Goal: Task Accomplishment & Management: Complete application form

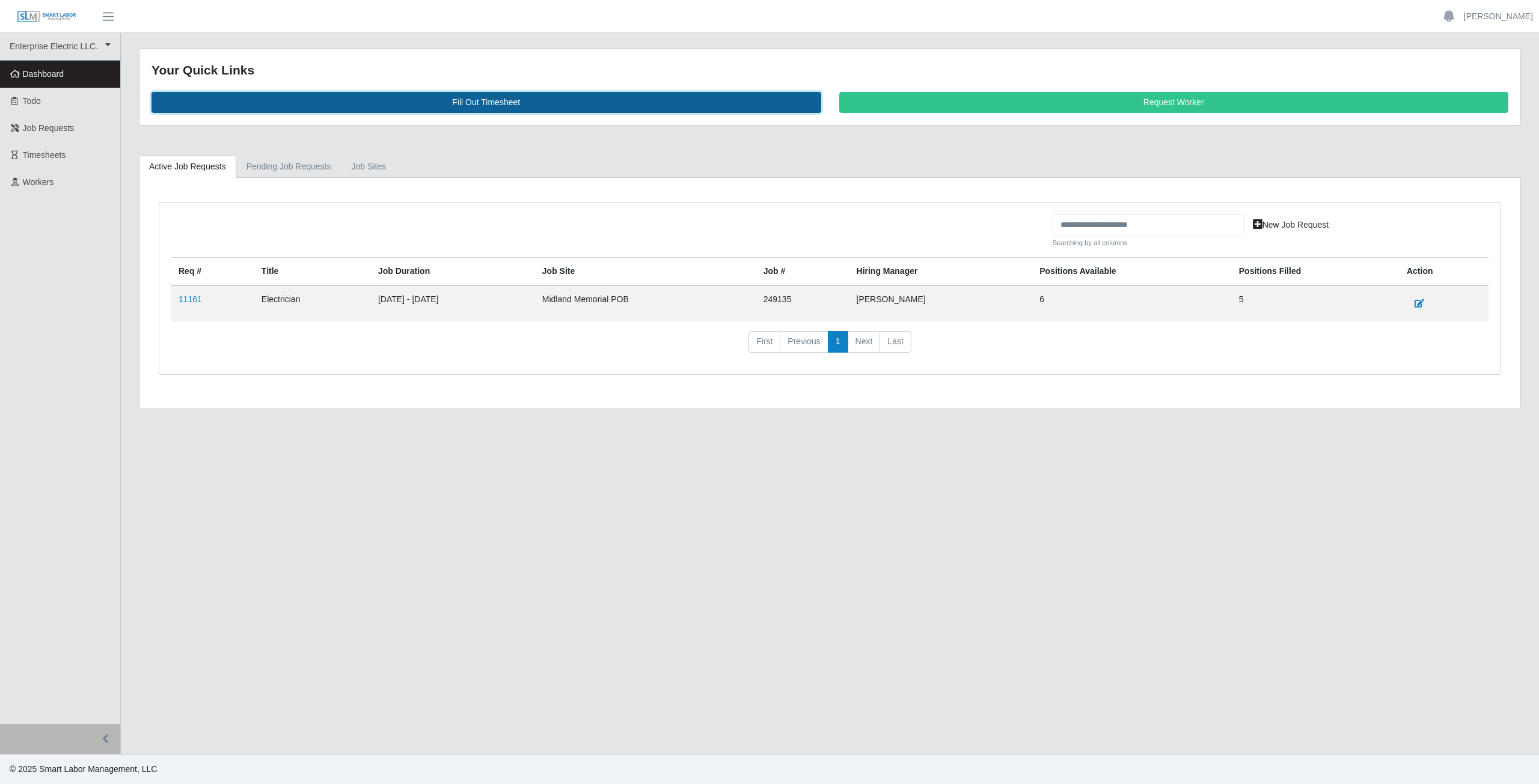
click at [434, 95] on link "Fill Out Timesheet" at bounding box center [486, 102] width 669 height 21
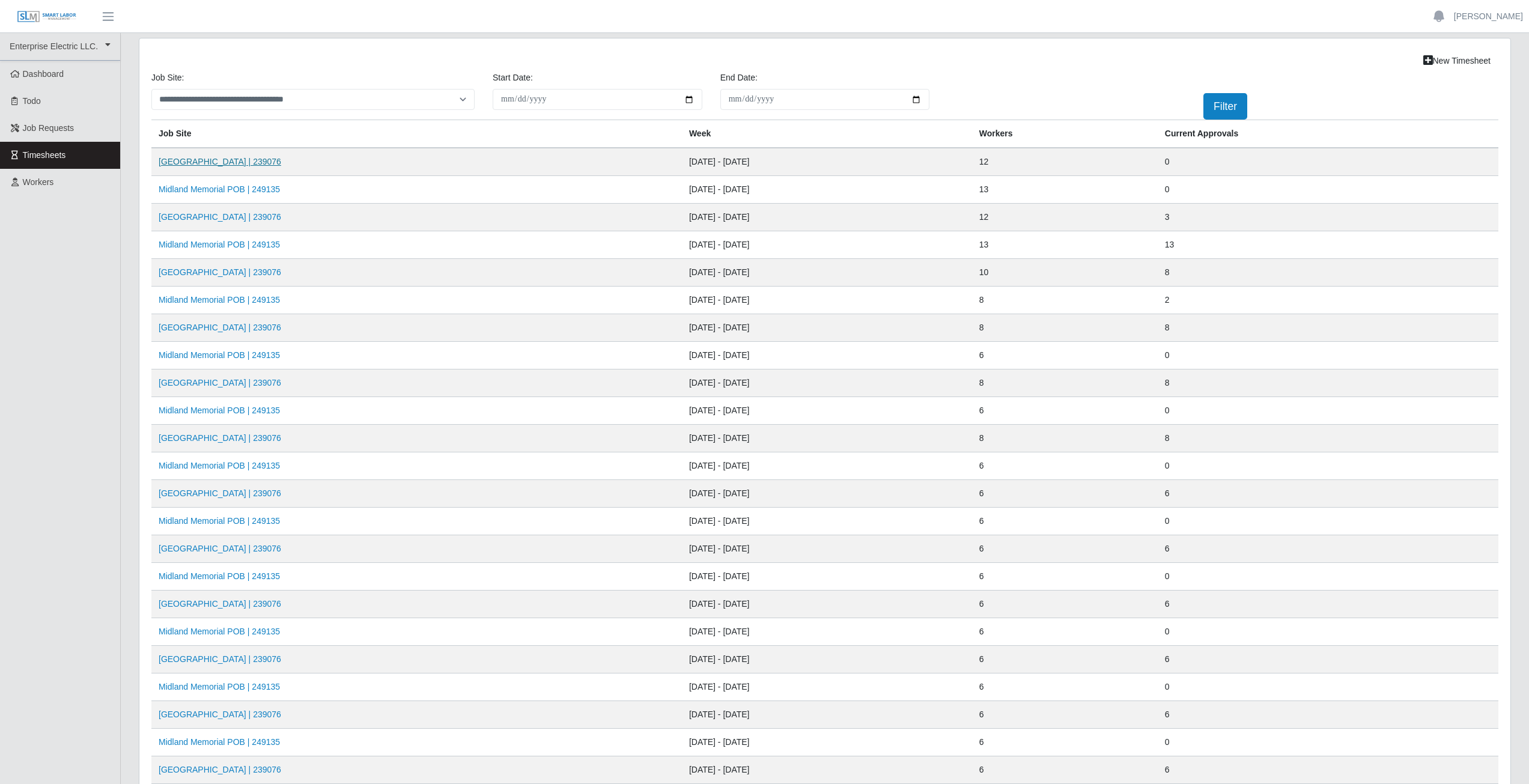
click at [222, 164] on link "Midland Memorial INFILL | 239076" at bounding box center [220, 162] width 123 height 10
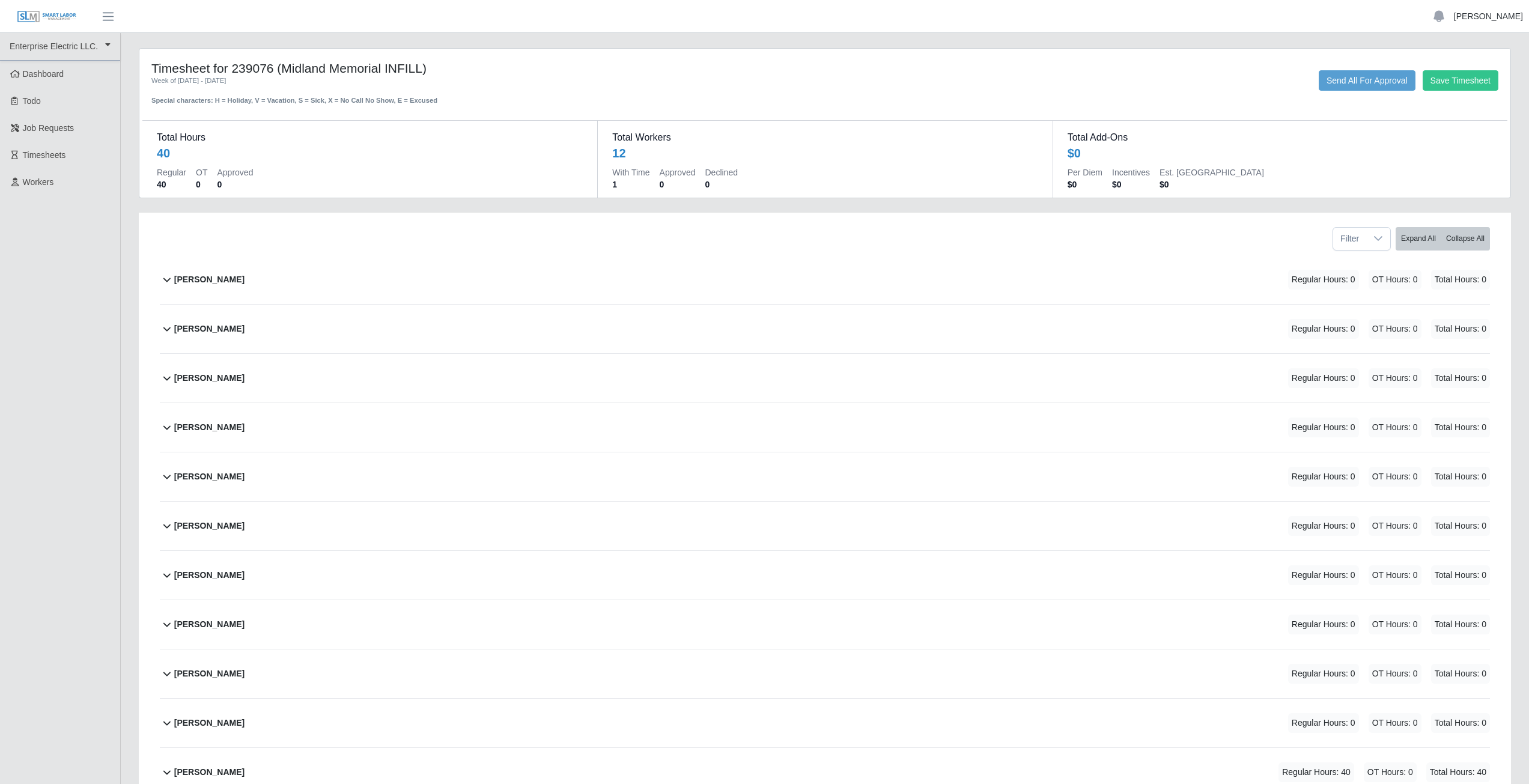
click at [1501, 19] on link "[PERSON_NAME]" at bounding box center [1489, 17] width 69 height 13
click at [1468, 91] on link "Logout" at bounding box center [1474, 84] width 108 height 25
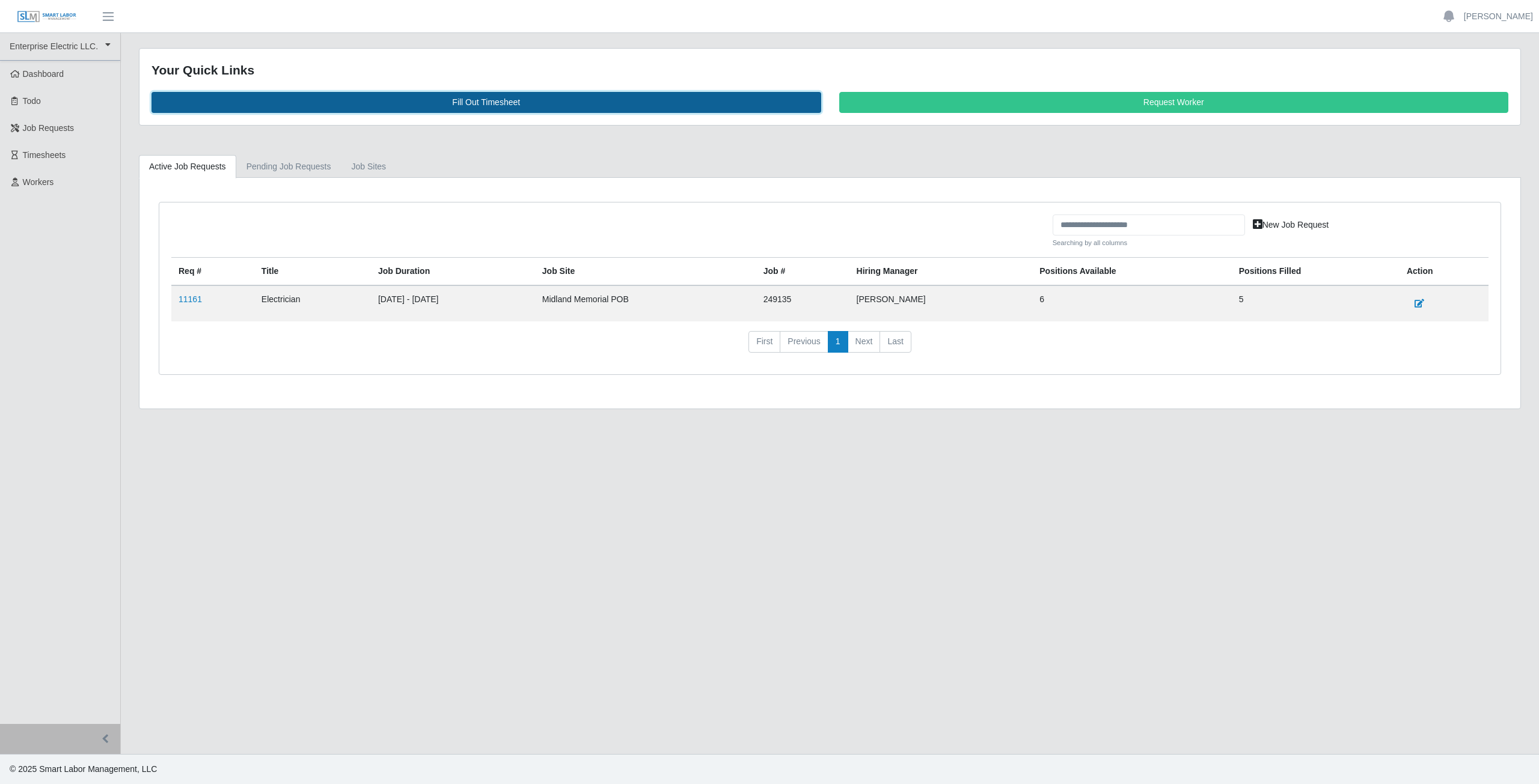
click at [479, 99] on link "Fill Out Timesheet" at bounding box center [486, 102] width 669 height 21
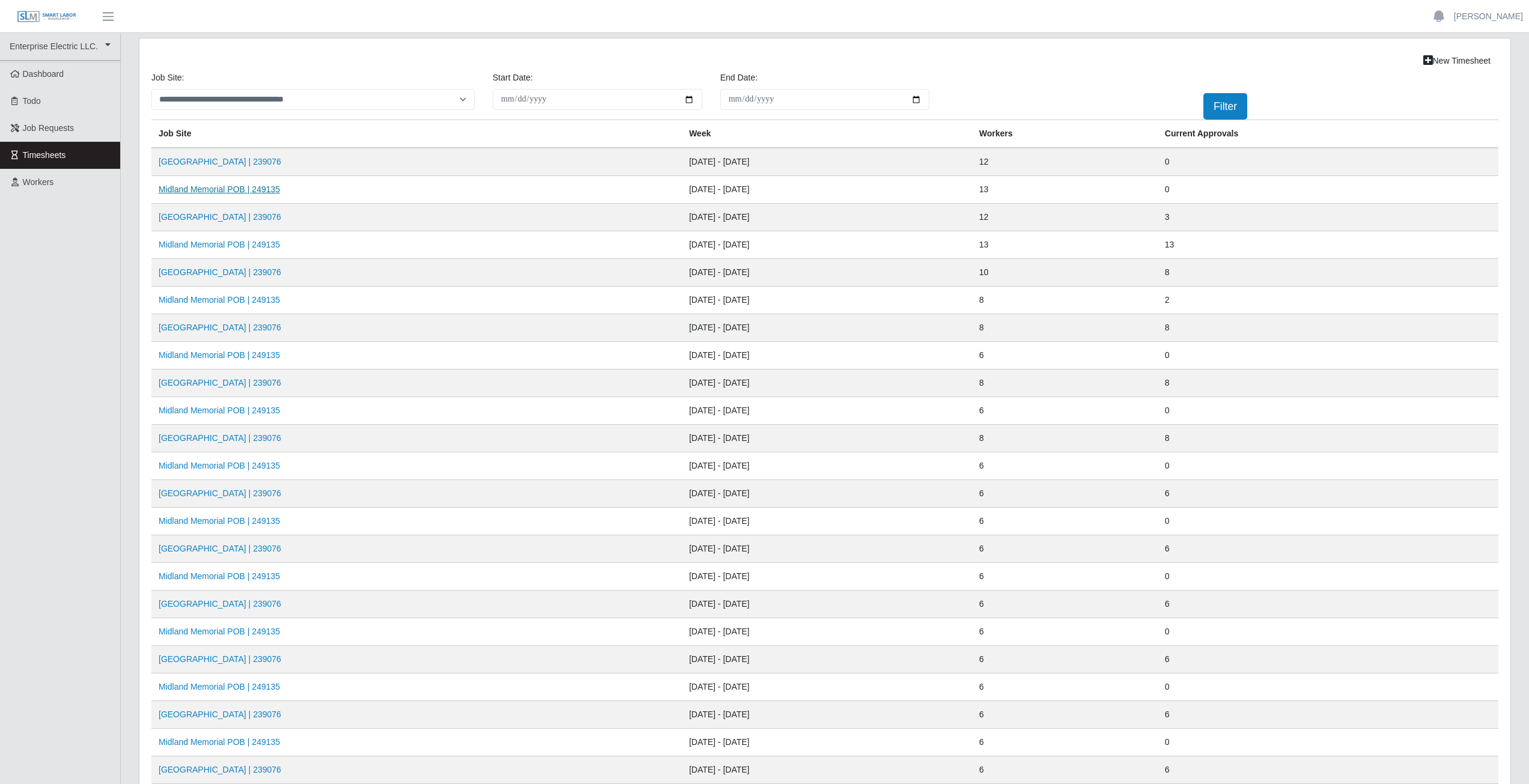
click at [256, 194] on link "Midland Memorial POB | 249135" at bounding box center [220, 190] width 121 height 10
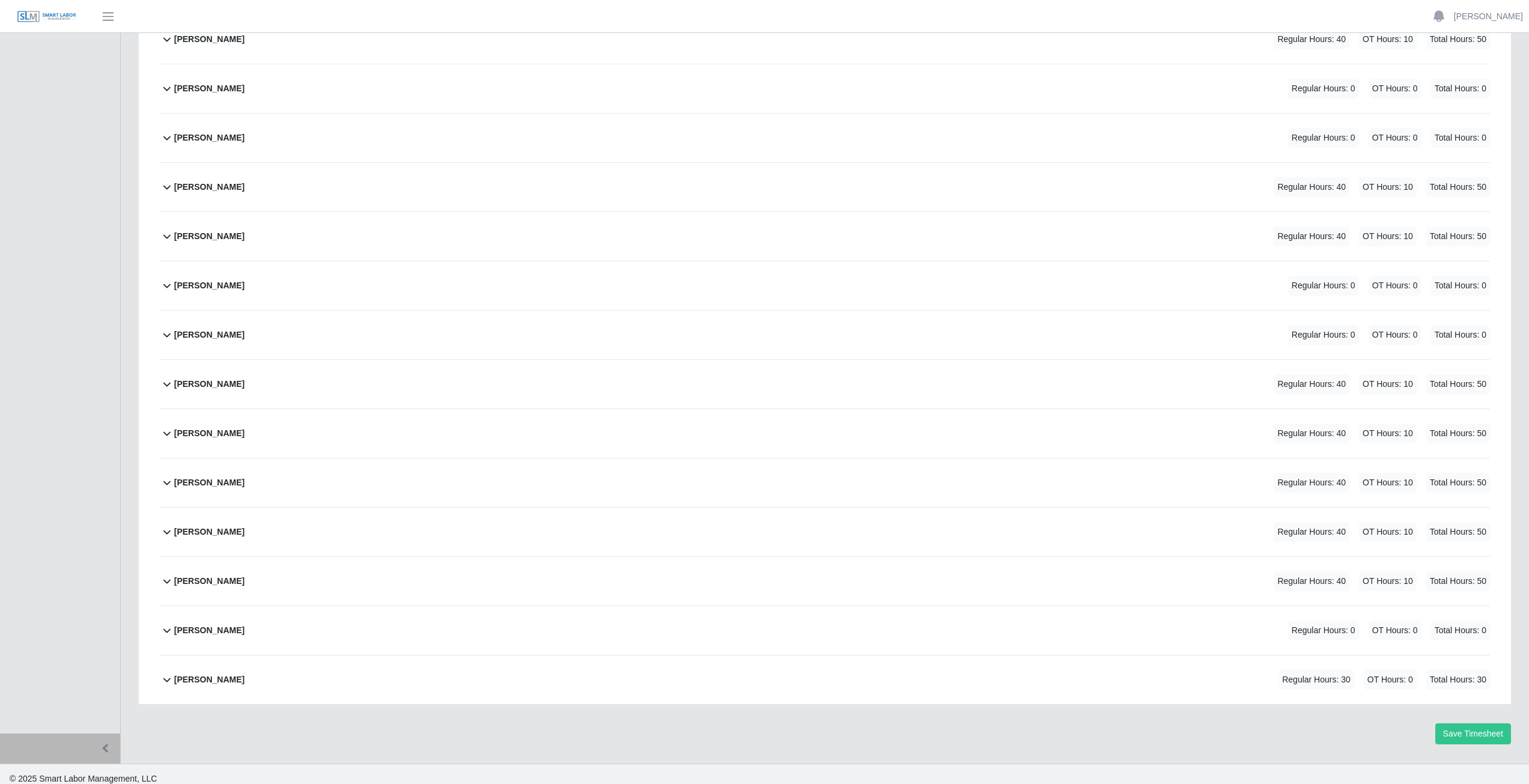
scroll to position [250, 0]
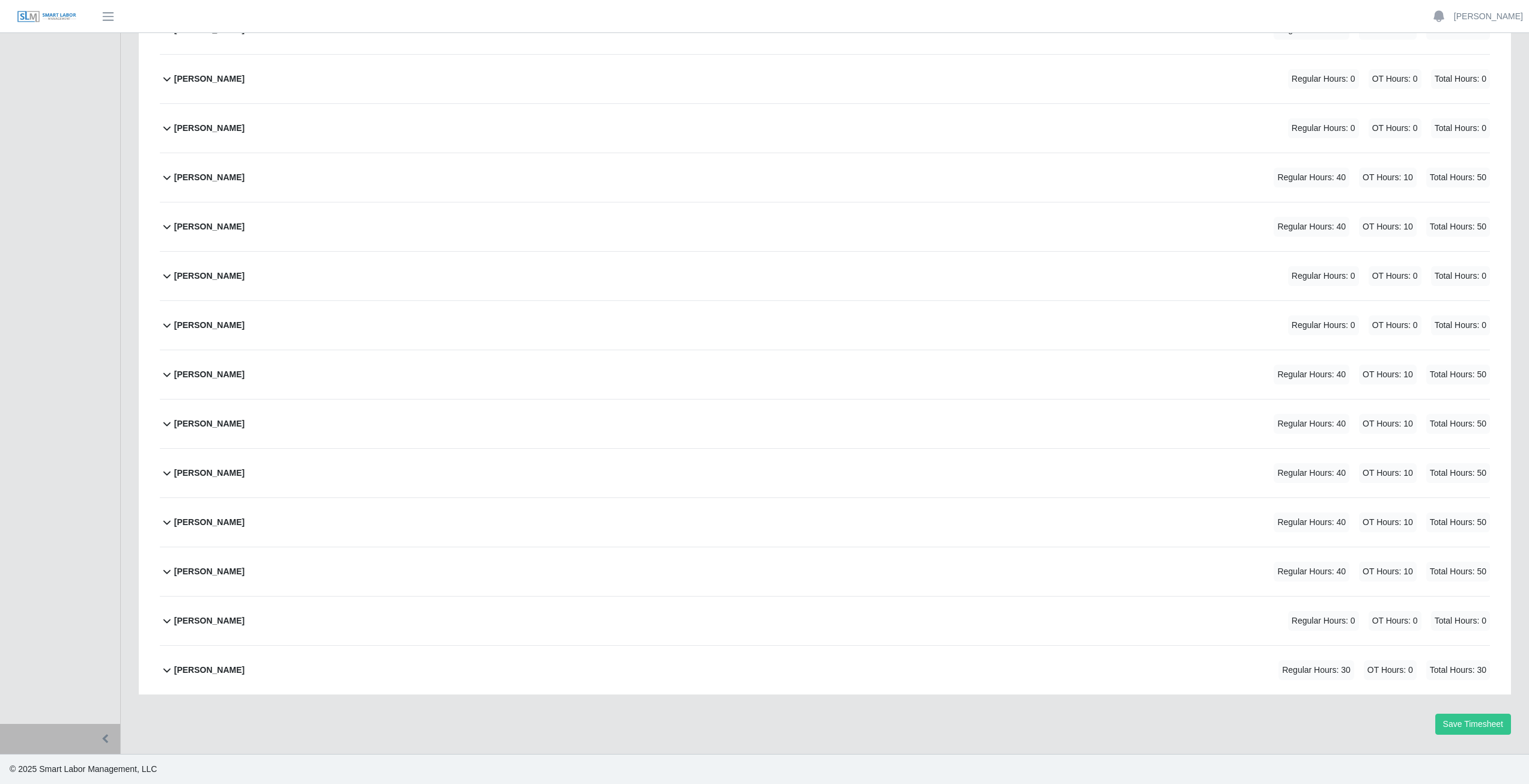
click at [164, 622] on icon at bounding box center [167, 620] width 15 height 15
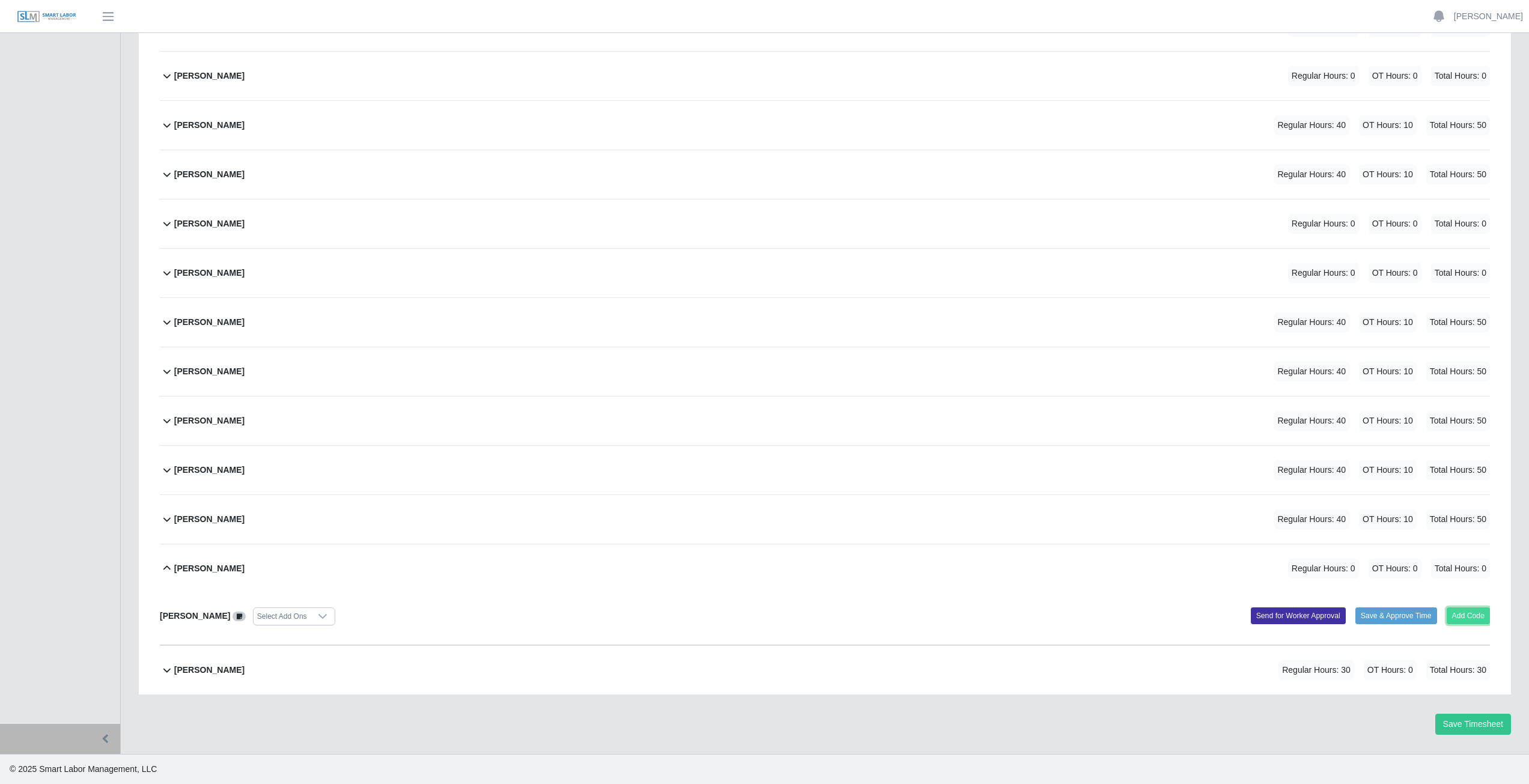
click at [1463, 613] on button "Add Code" at bounding box center [1468, 616] width 44 height 17
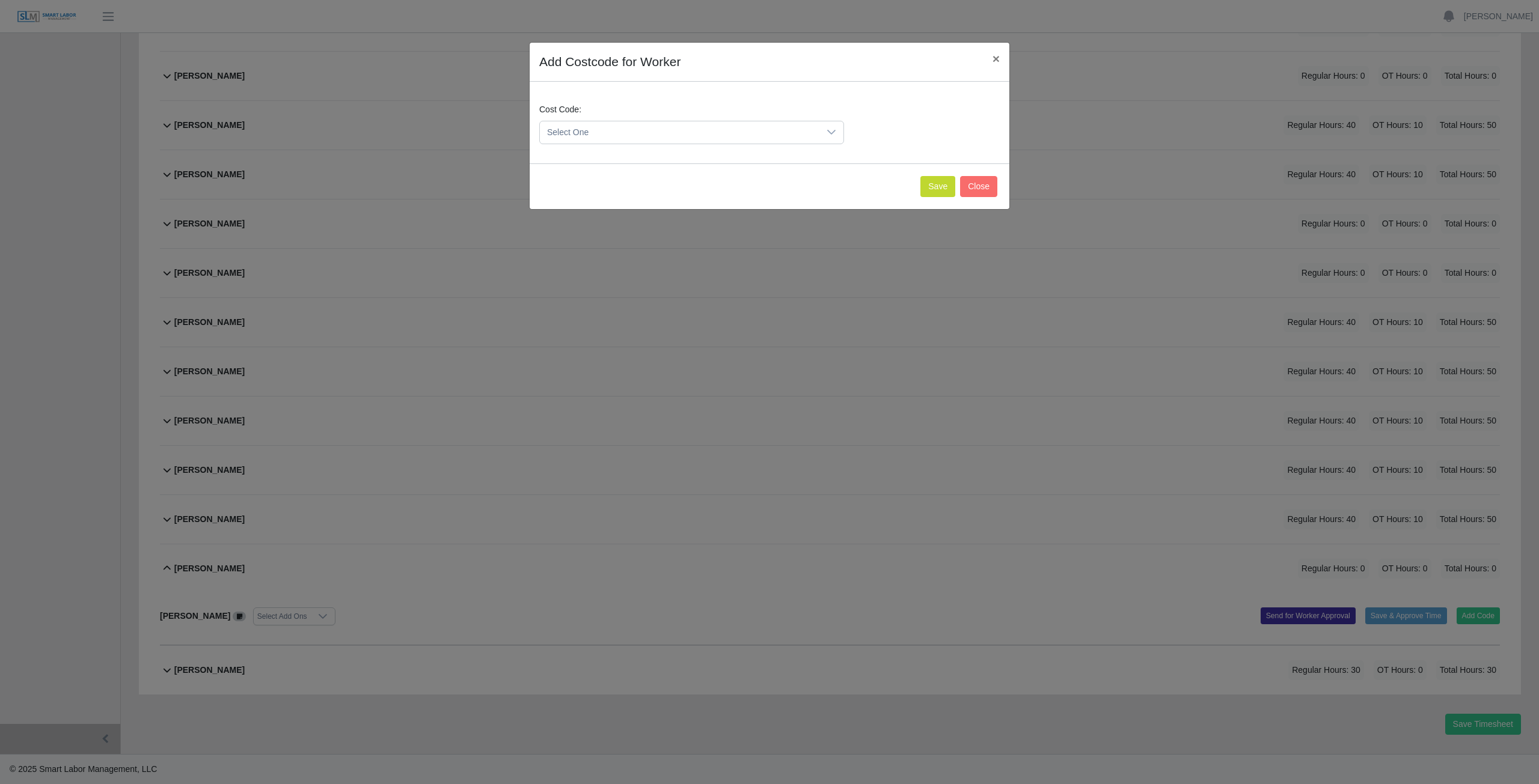
click at [607, 124] on span "Select One" at bounding box center [679, 132] width 280 height 22
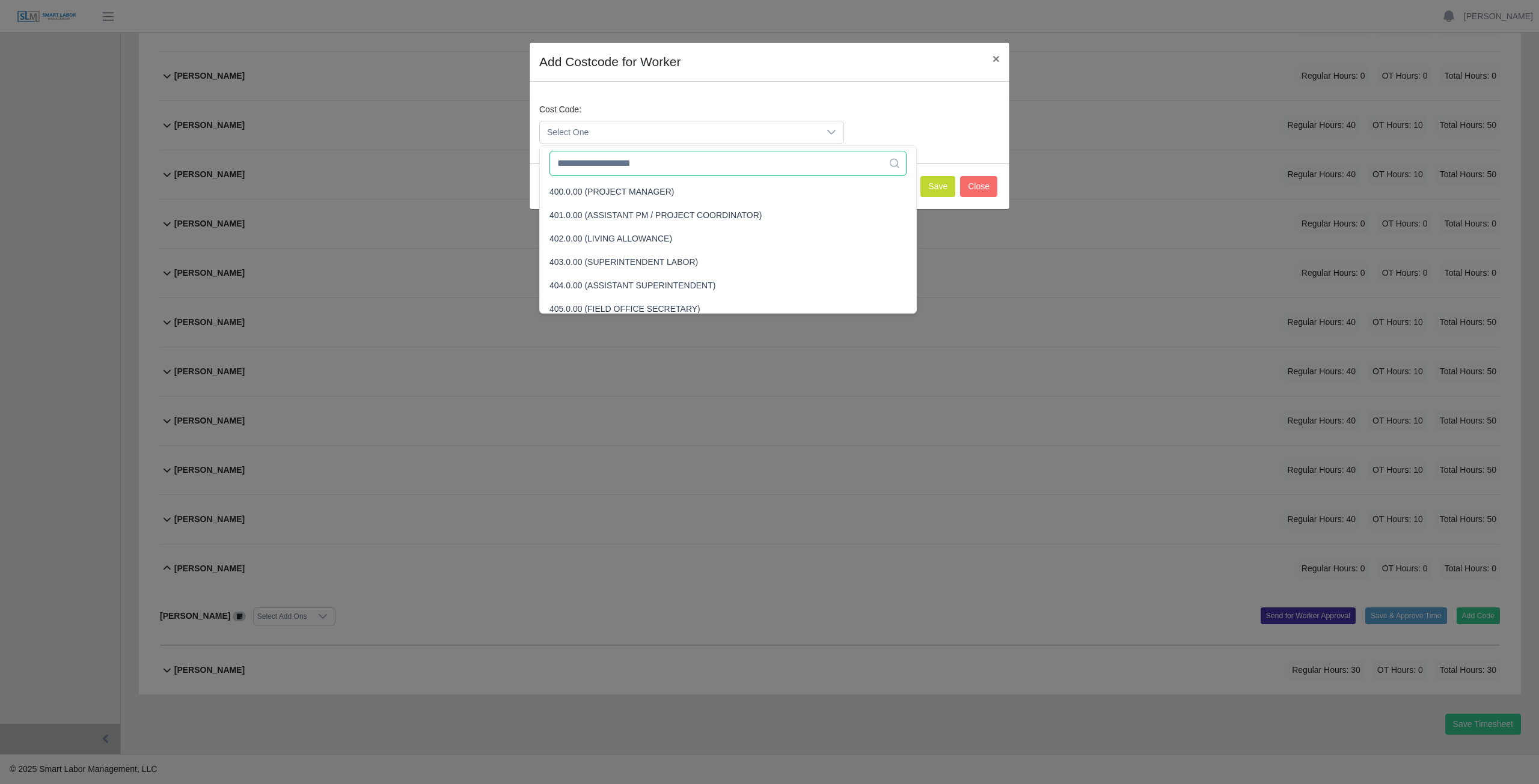
click at [600, 167] on input "text" at bounding box center [728, 163] width 357 height 25
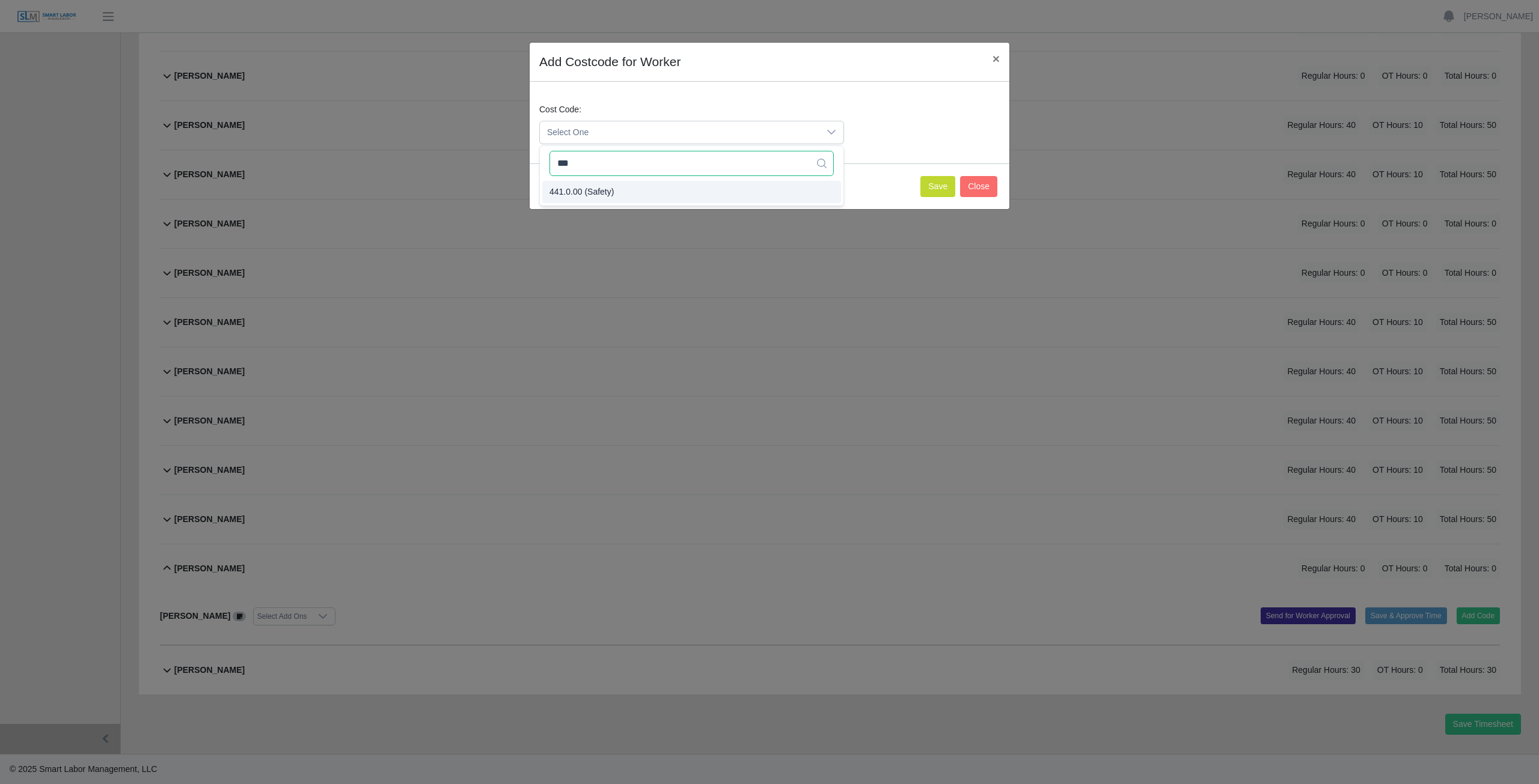
type input "***"
click at [596, 190] on span "441.0.00 (Safety)" at bounding box center [582, 192] width 64 height 13
click at [938, 190] on button "Save" at bounding box center [938, 187] width 35 height 21
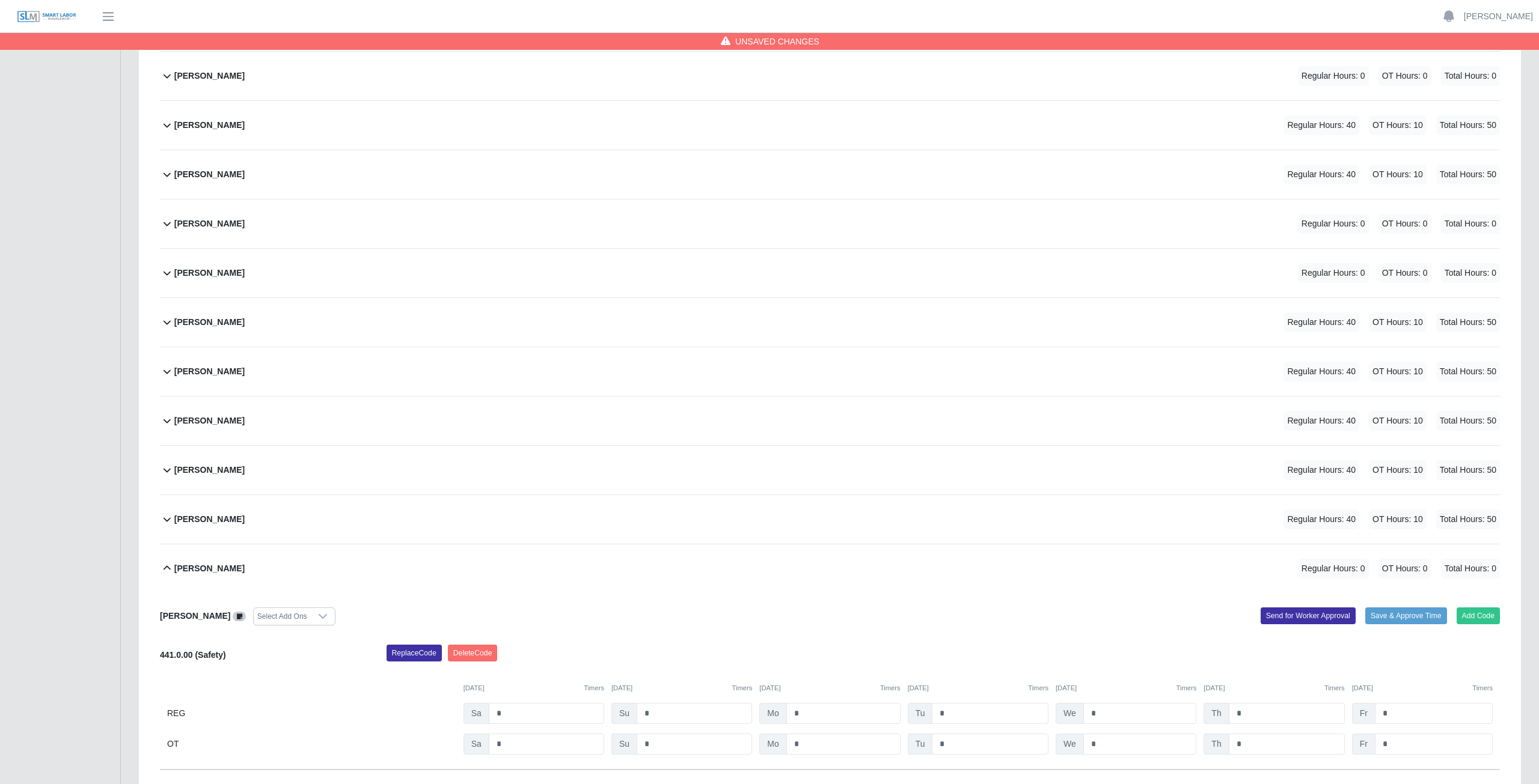
scroll to position [426, 0]
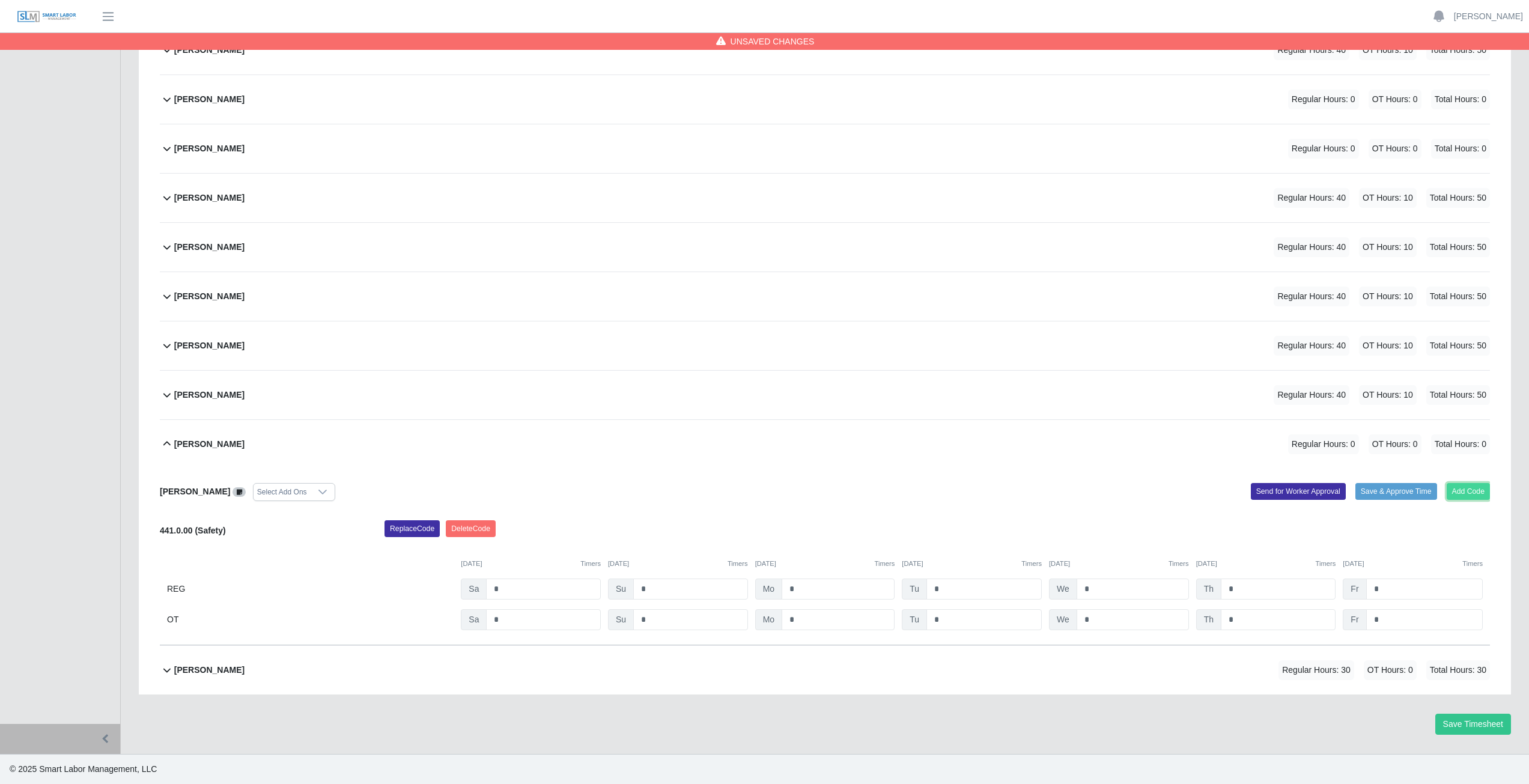
click at [1473, 491] on button "Add Code" at bounding box center [1468, 491] width 44 height 17
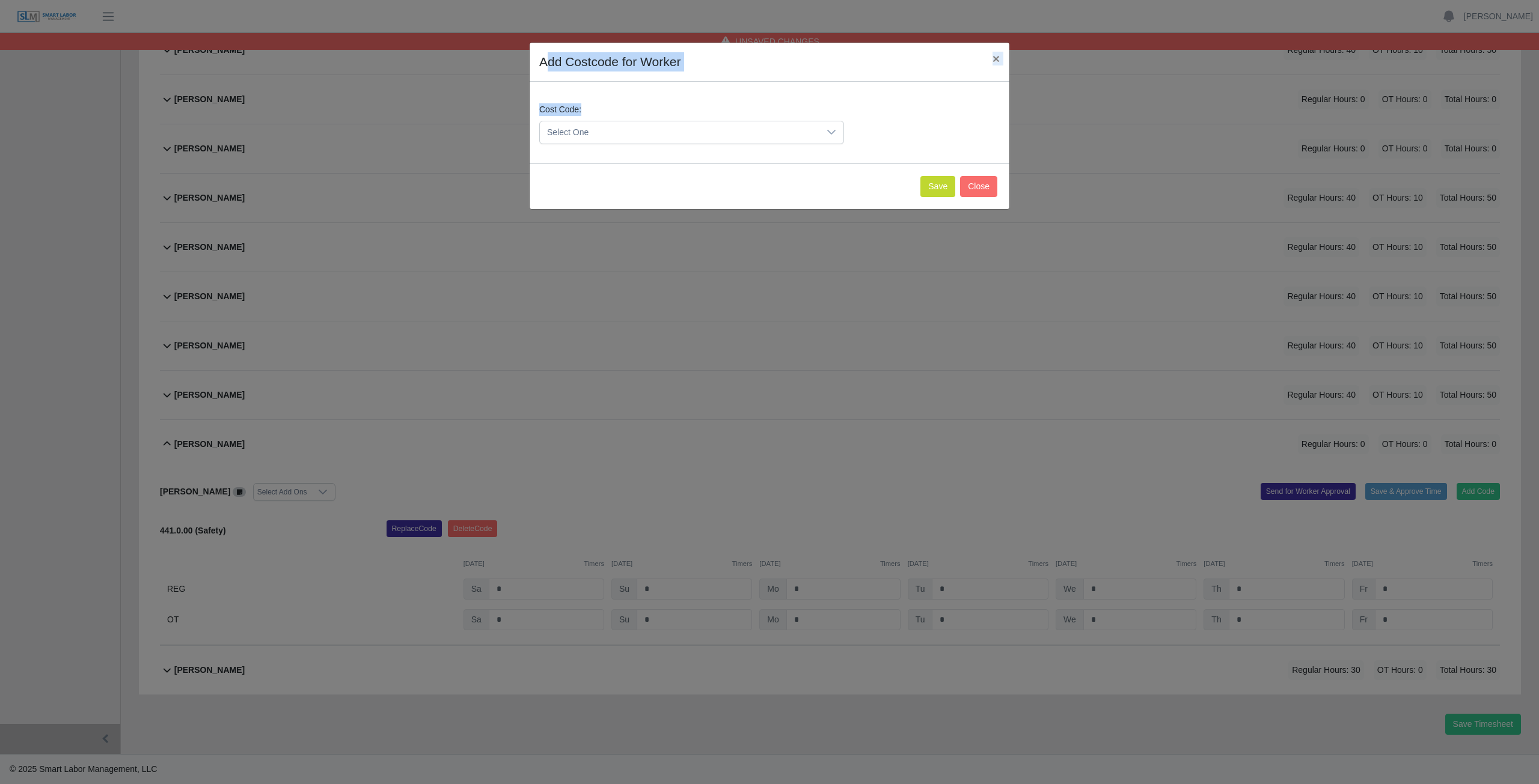
drag, startPoint x: 584, startPoint y: 89, endPoint x: 587, endPoint y: 107, distance: 18.2
click at [587, 96] on div "Add Costcode for Worker × Cost Code: Select One Save Close" at bounding box center [770, 125] width 481 height 168
drag, startPoint x: 598, startPoint y: 141, endPoint x: 609, endPoint y: 123, distance: 21.1
click at [609, 124] on span "Select One" at bounding box center [679, 132] width 280 height 22
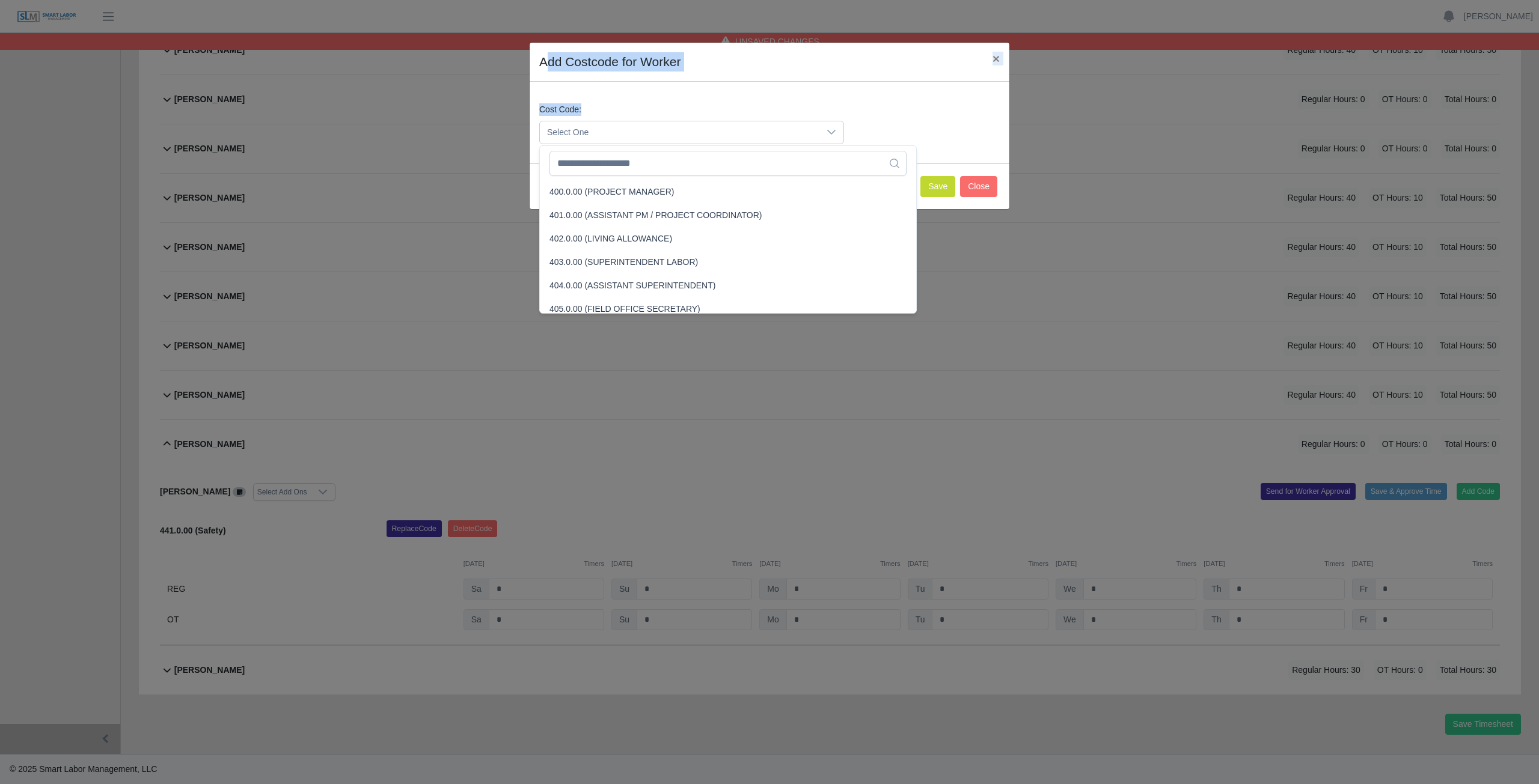
click at [605, 126] on span "Select One" at bounding box center [679, 132] width 280 height 22
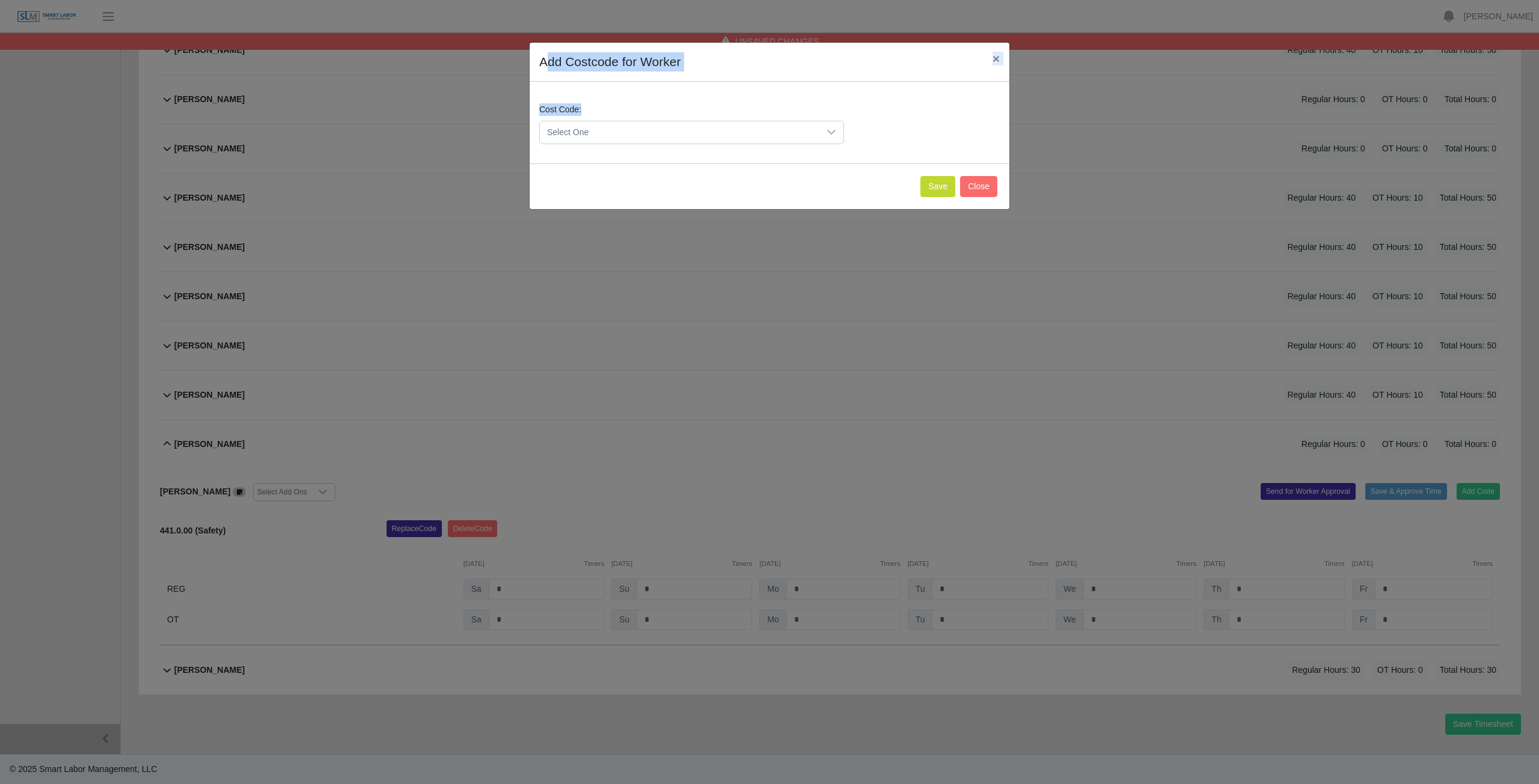
click at [605, 125] on span "Select One" at bounding box center [679, 132] width 280 height 22
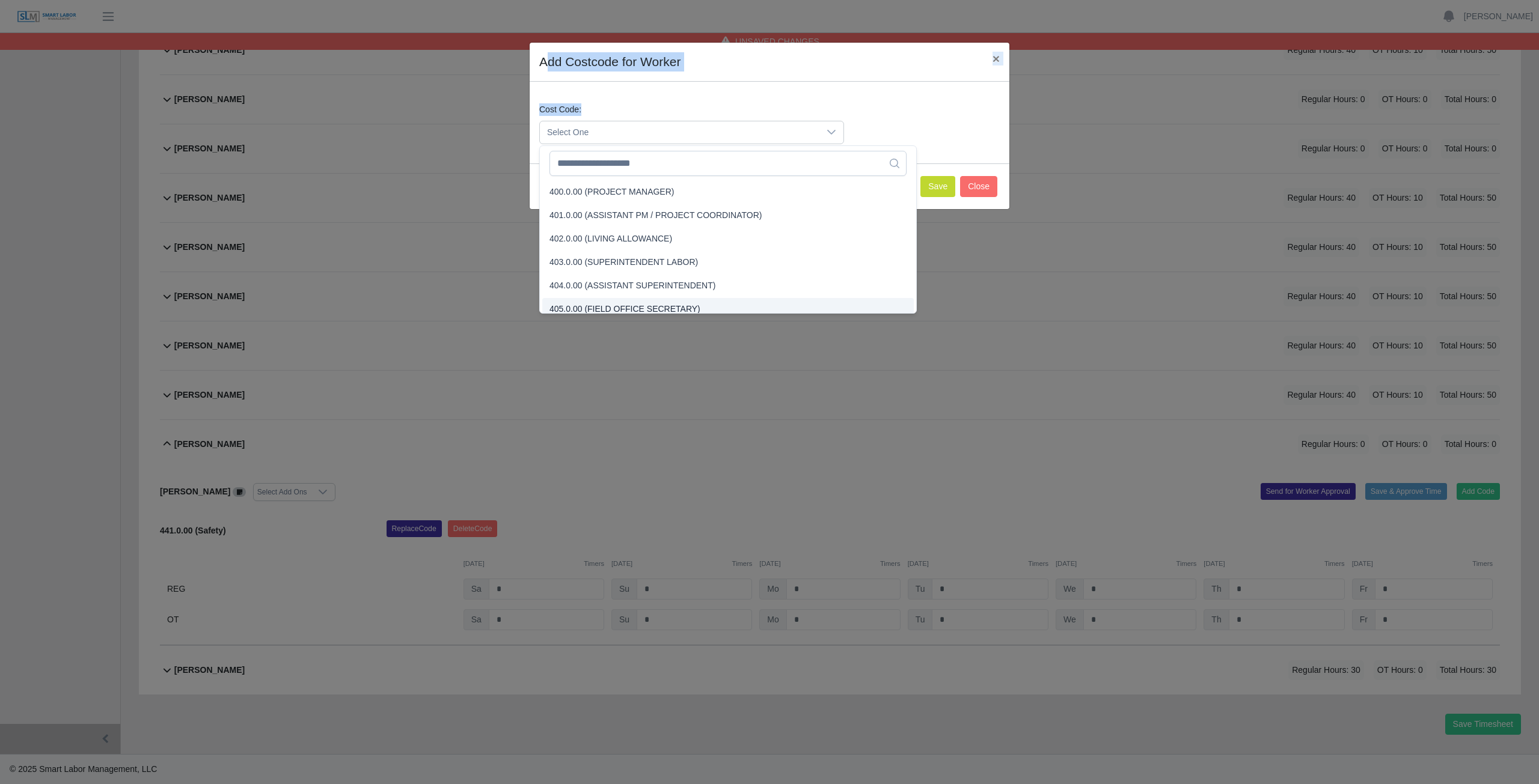
scroll to position [7, 0]
drag, startPoint x: 379, startPoint y: 420, endPoint x: 382, endPoint y: 405, distance: 15.3
click at [379, 412] on div "Add Costcode for Worker × Cost Code: Select One Save Close" at bounding box center [769, 392] width 1539 height 784
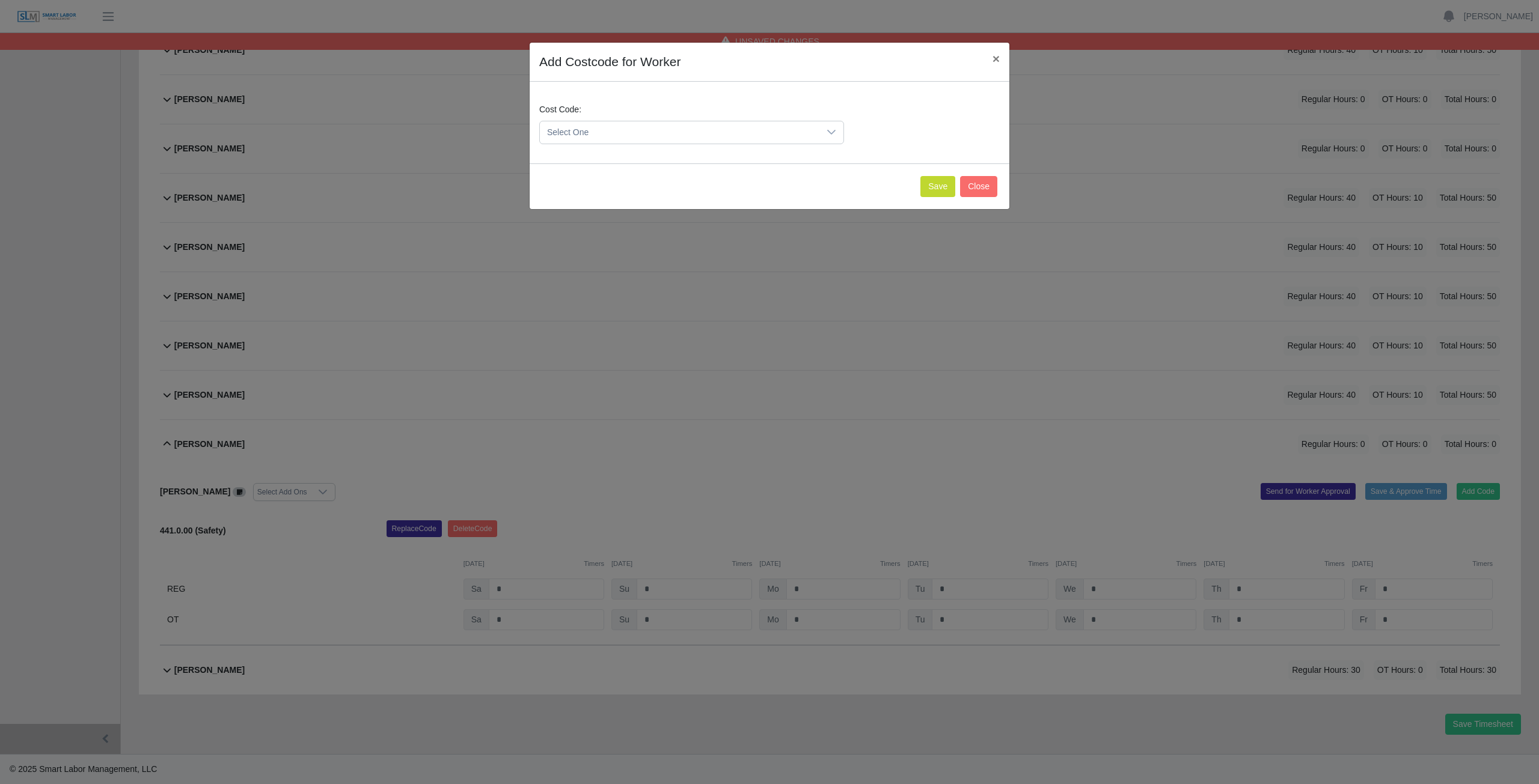
click at [600, 132] on span "Select One" at bounding box center [679, 132] width 280 height 22
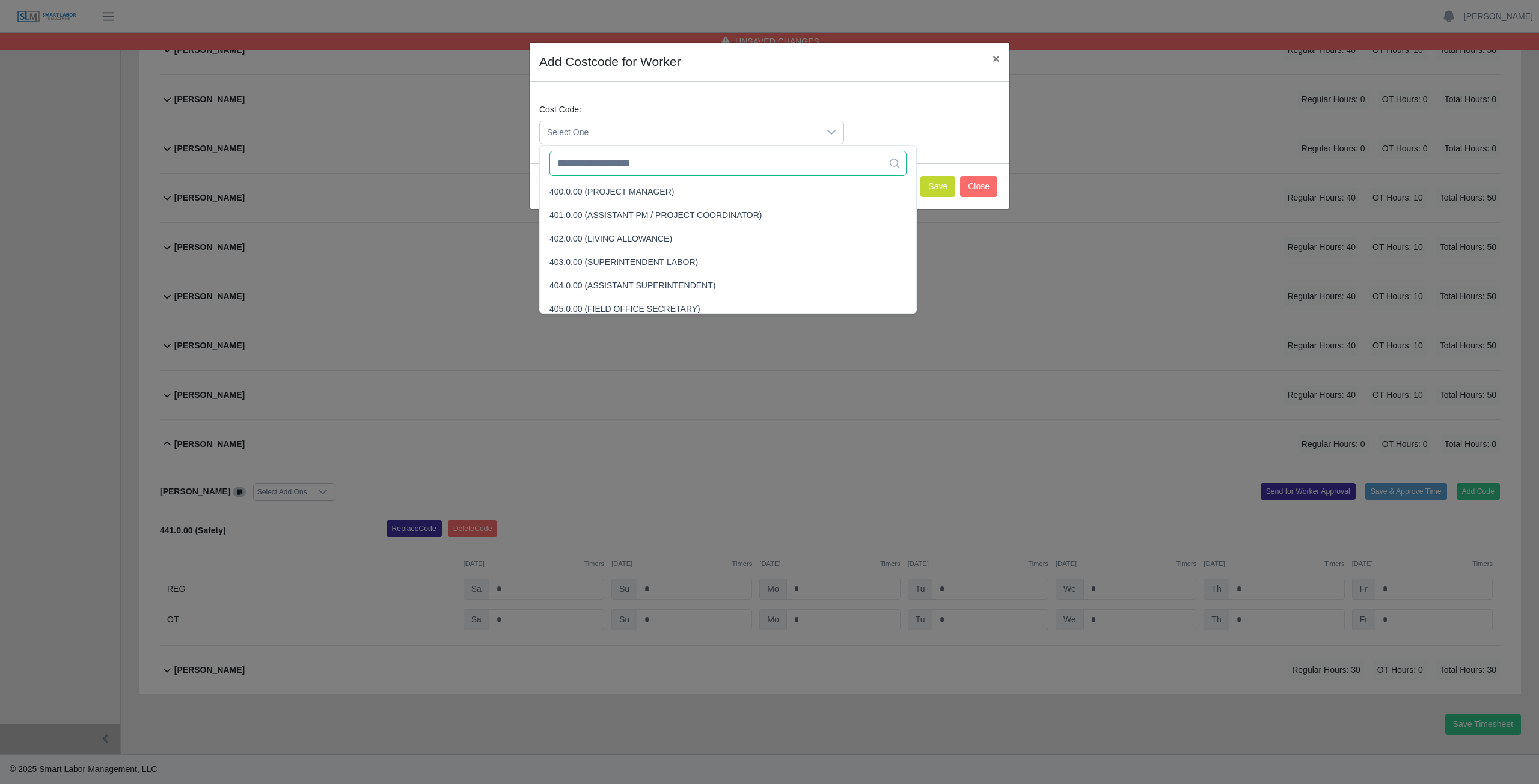
click at [597, 167] on input "text" at bounding box center [728, 163] width 357 height 25
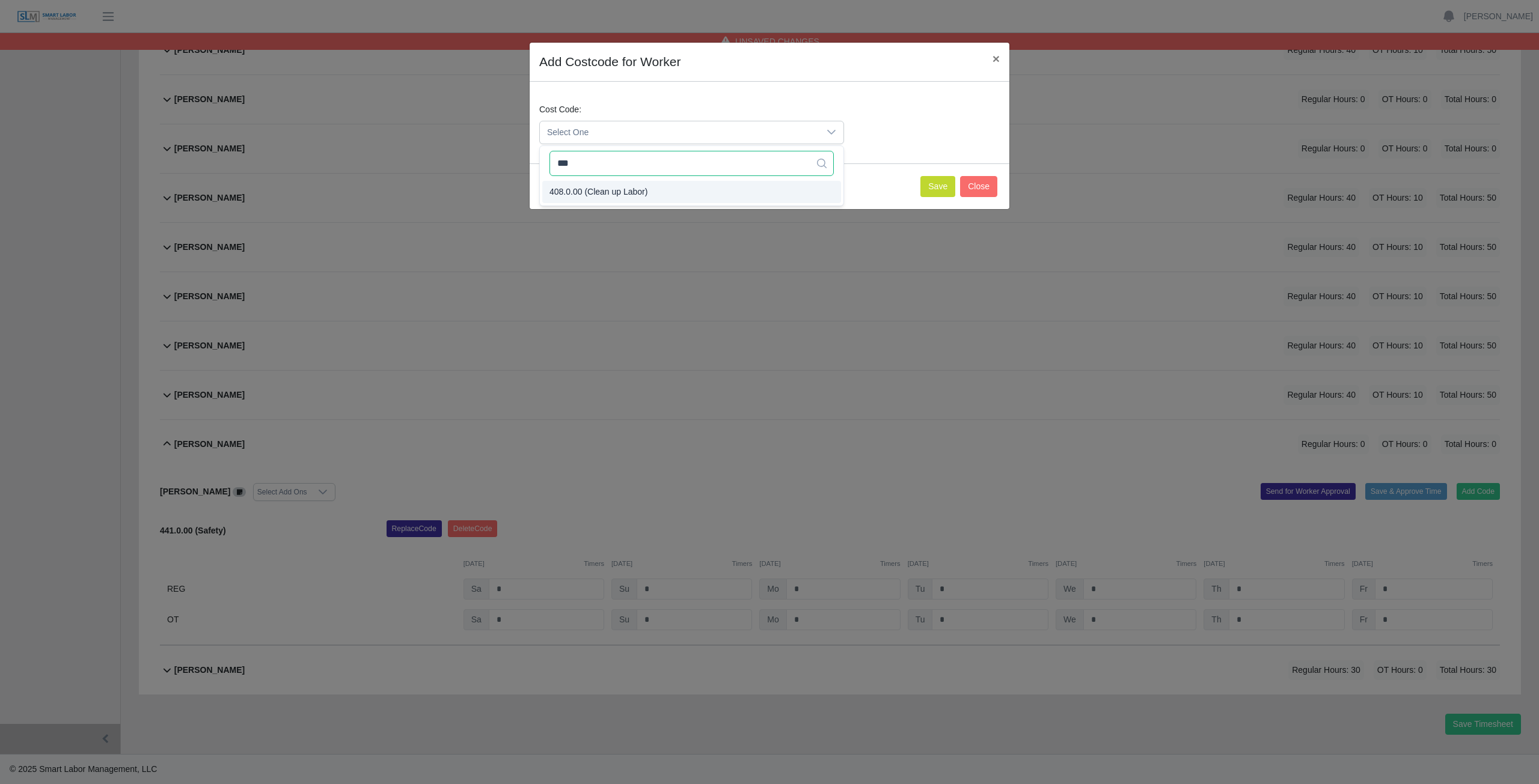
type input "***"
click at [596, 185] on span "408.0.00 (Clean up Labor)" at bounding box center [598, 192] width 98 height 13
click at [935, 187] on button "Save" at bounding box center [938, 187] width 35 height 21
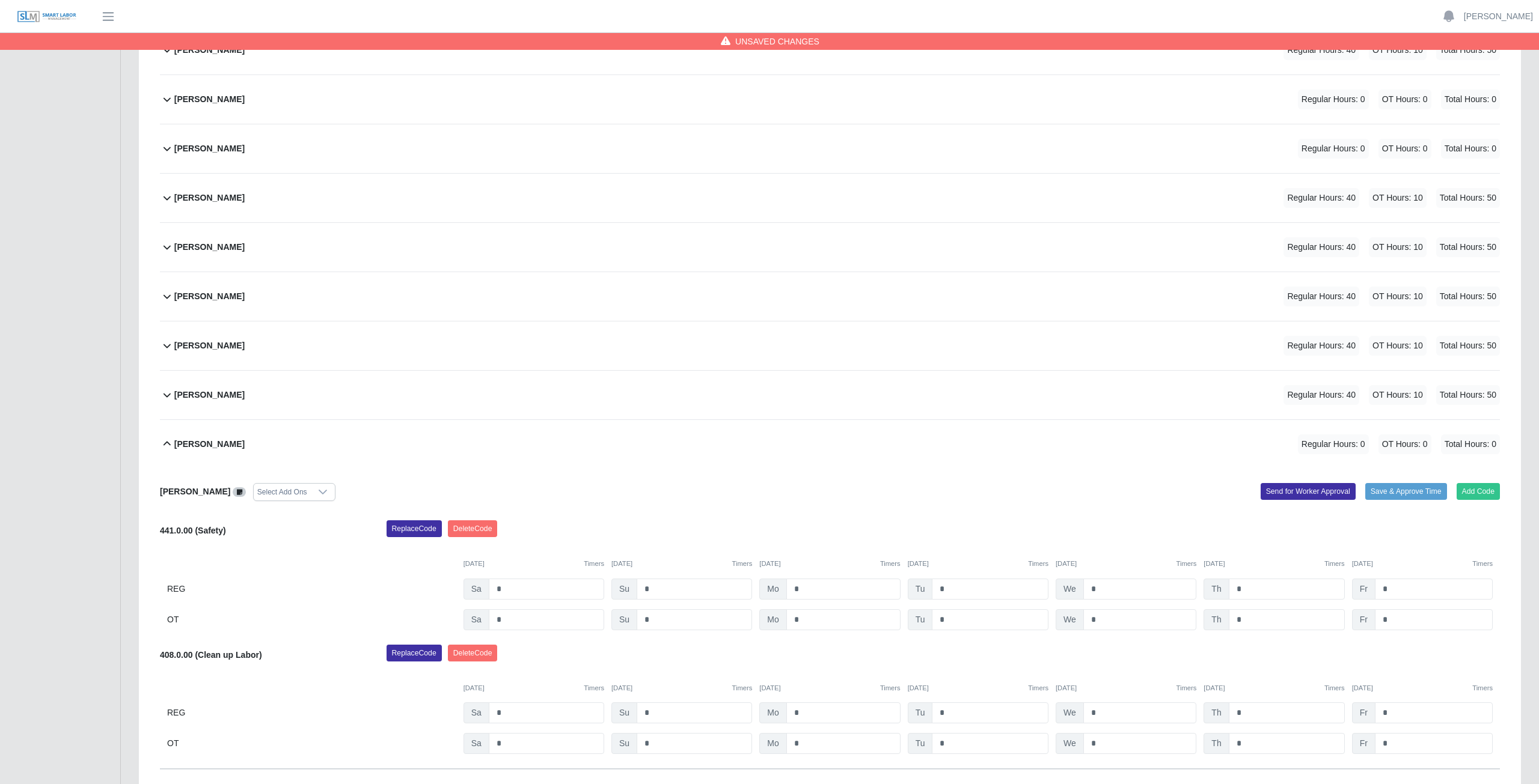
scroll to position [551, 0]
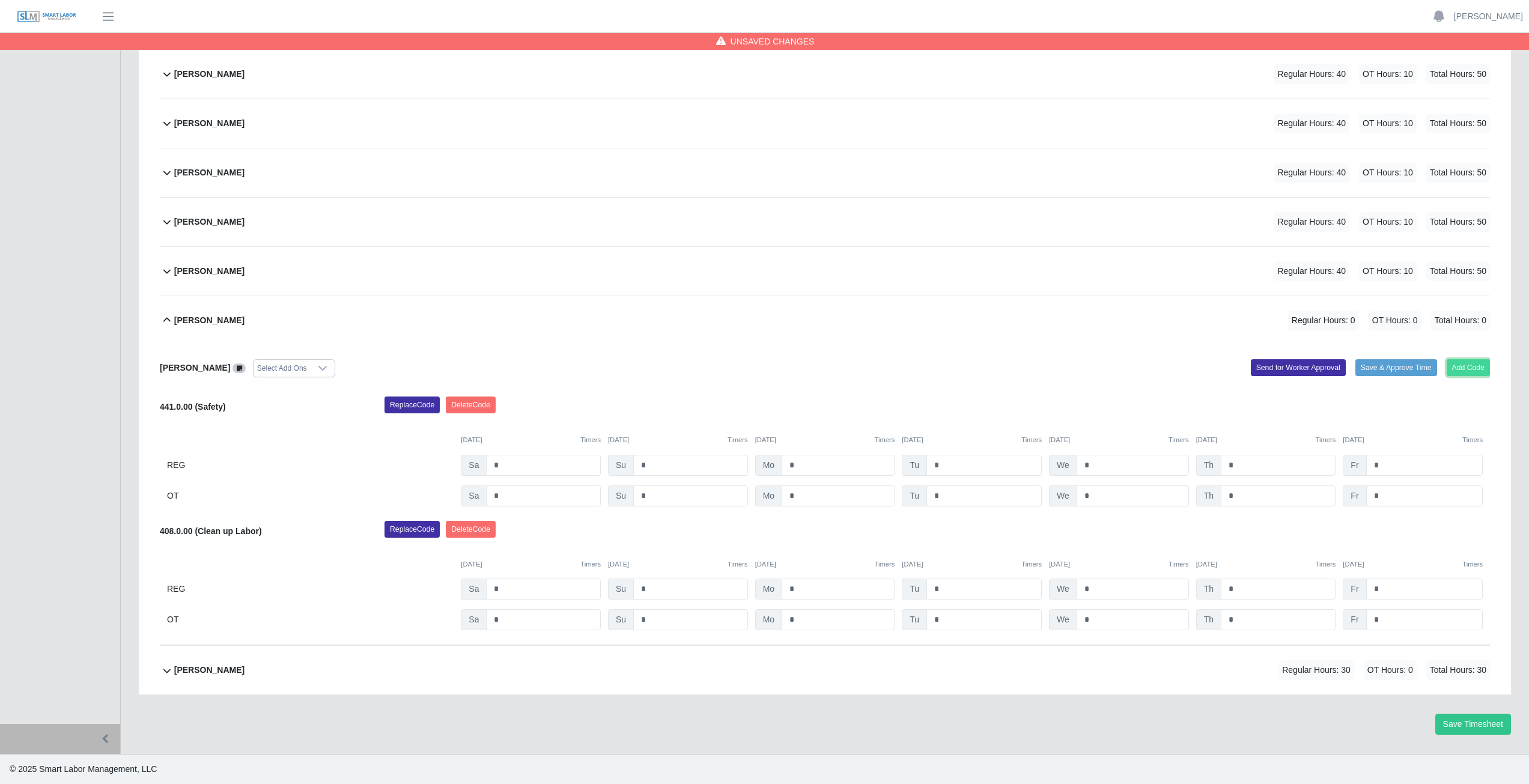
click at [1477, 369] on button "Add Code" at bounding box center [1468, 368] width 44 height 17
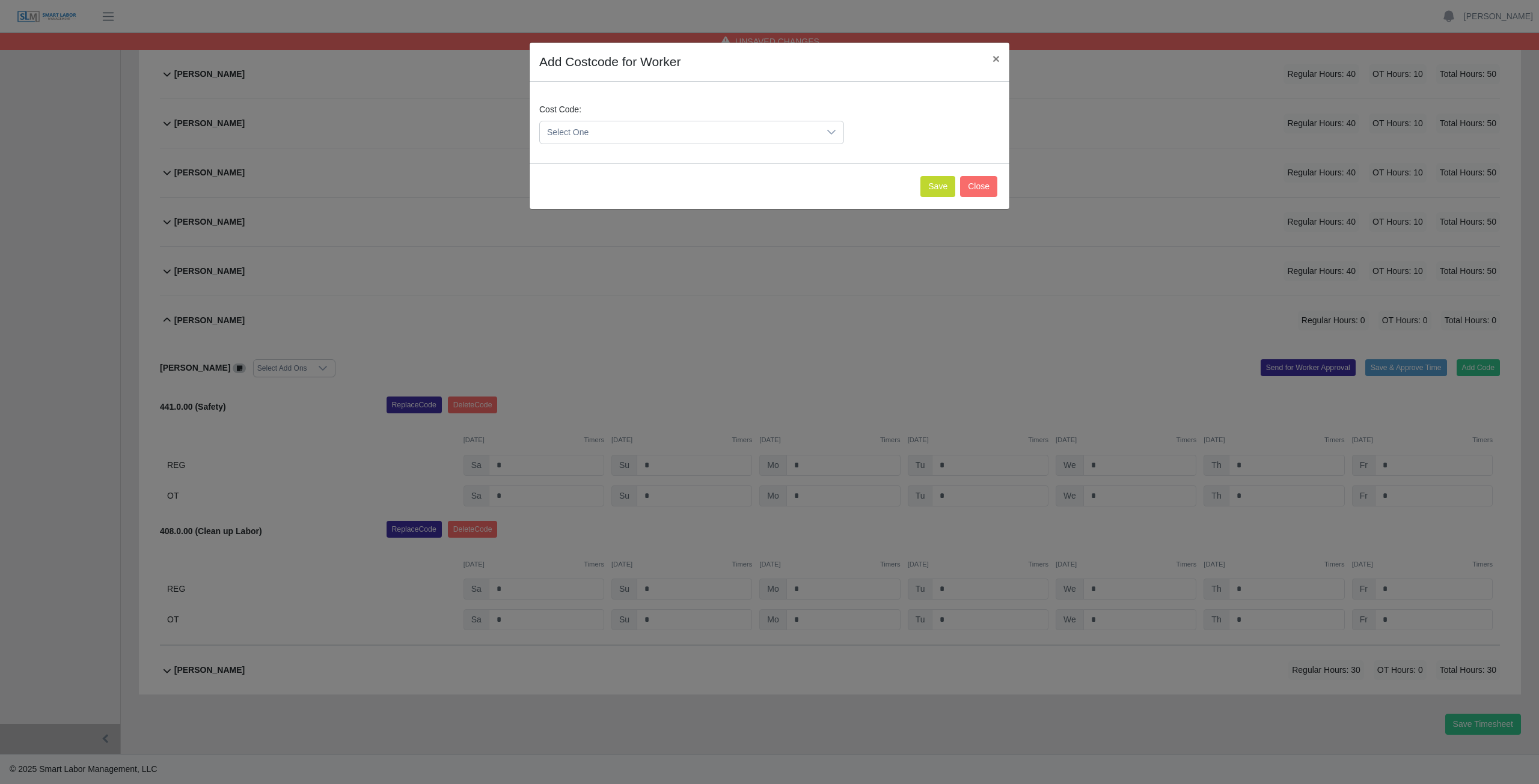
click at [605, 132] on span "Select One" at bounding box center [679, 132] width 280 height 22
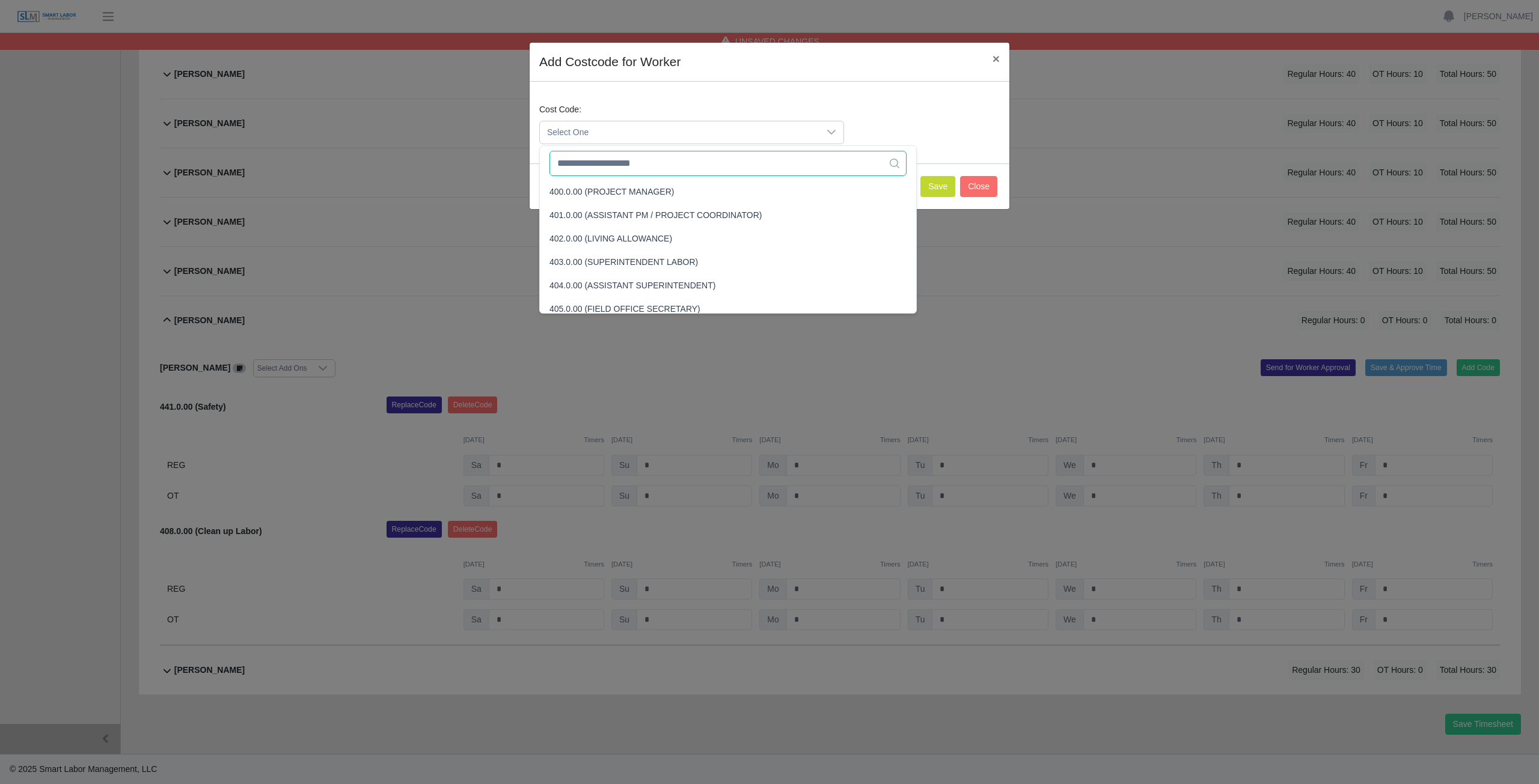
click at [611, 166] on input "text" at bounding box center [728, 163] width 357 height 25
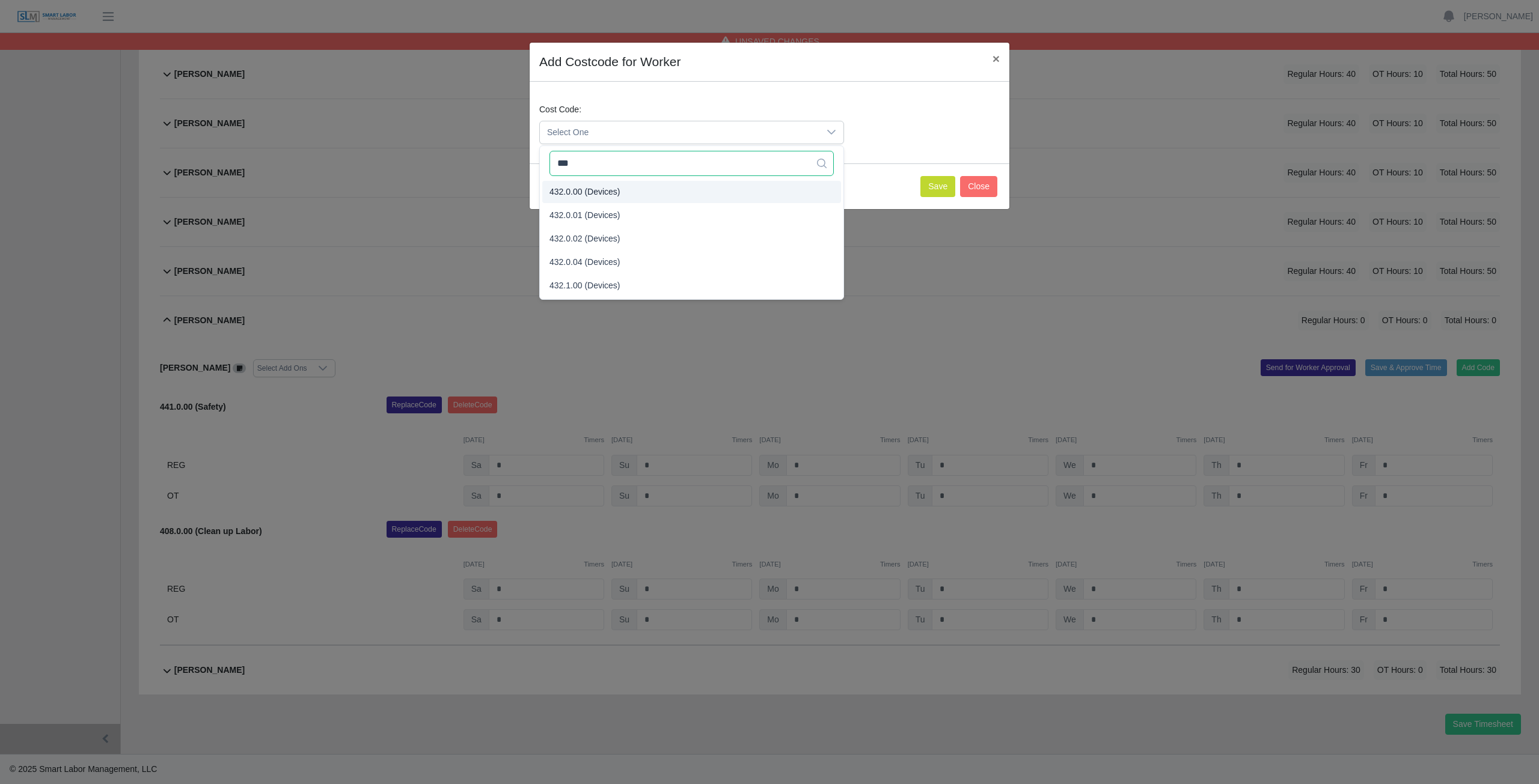
type input "***"
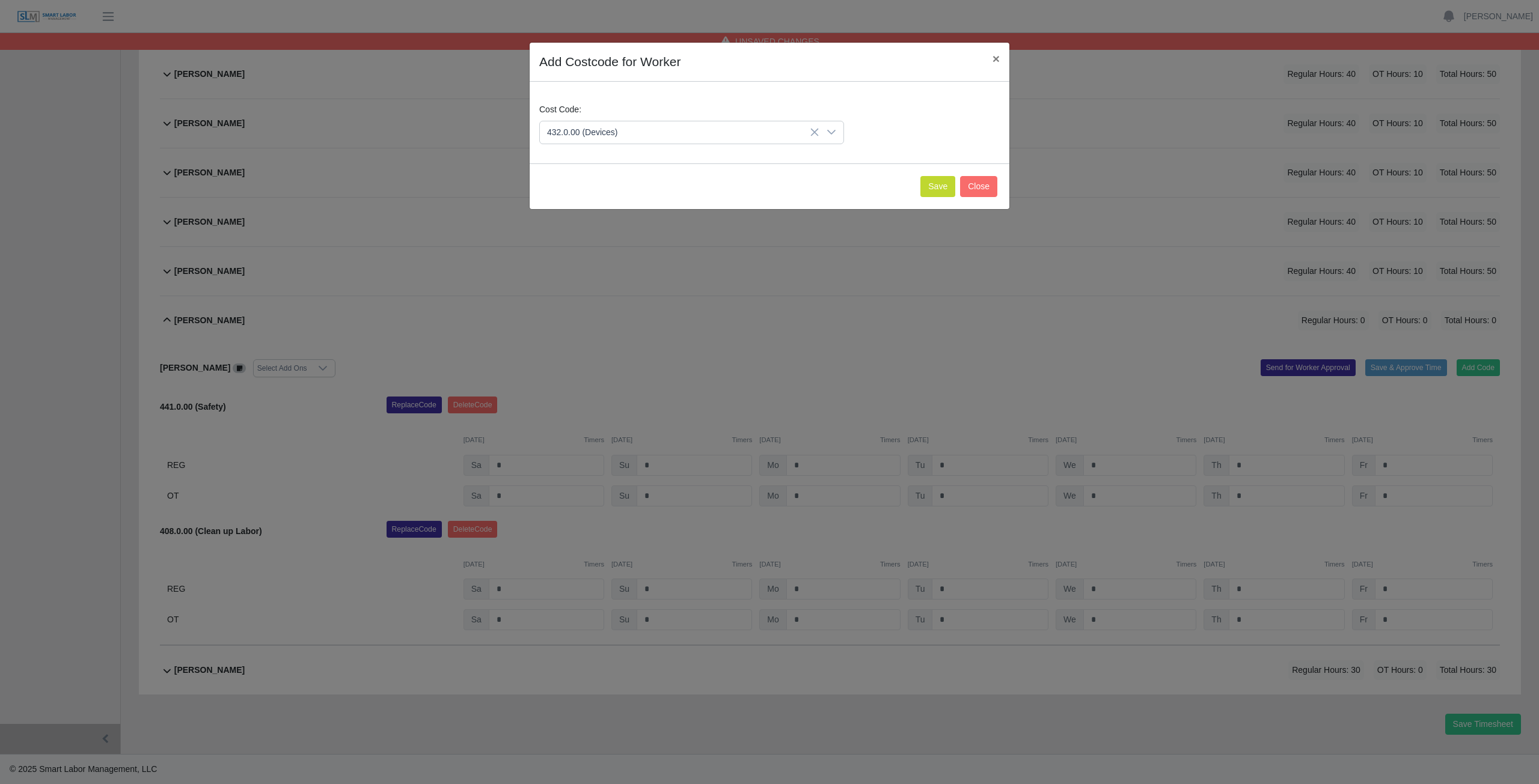
click at [597, 190] on span "432.0.00 (Devices)" at bounding box center [585, 192] width 71 height 13
click at [935, 189] on button "Save" at bounding box center [938, 187] width 35 height 21
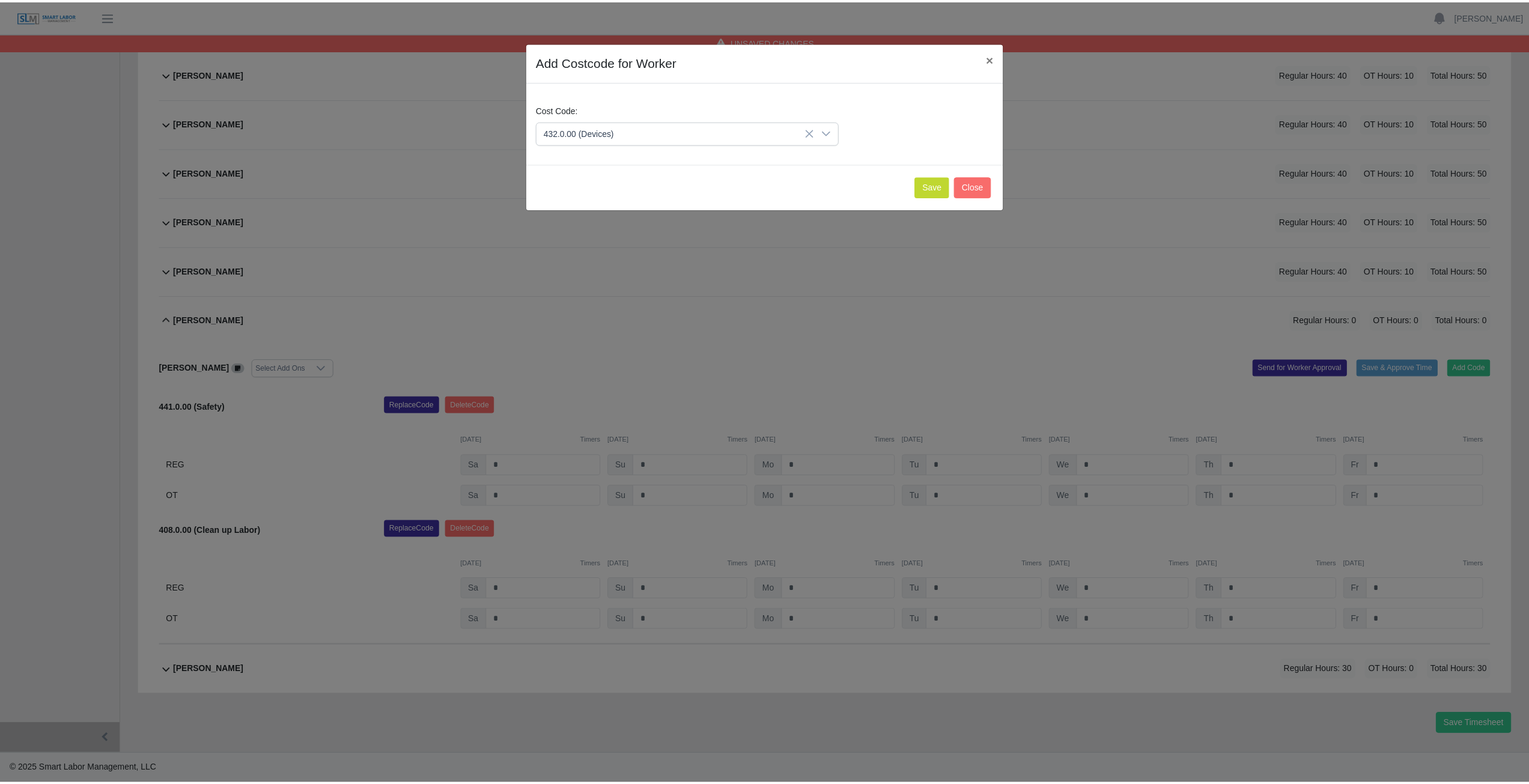
scroll to position [675, 0]
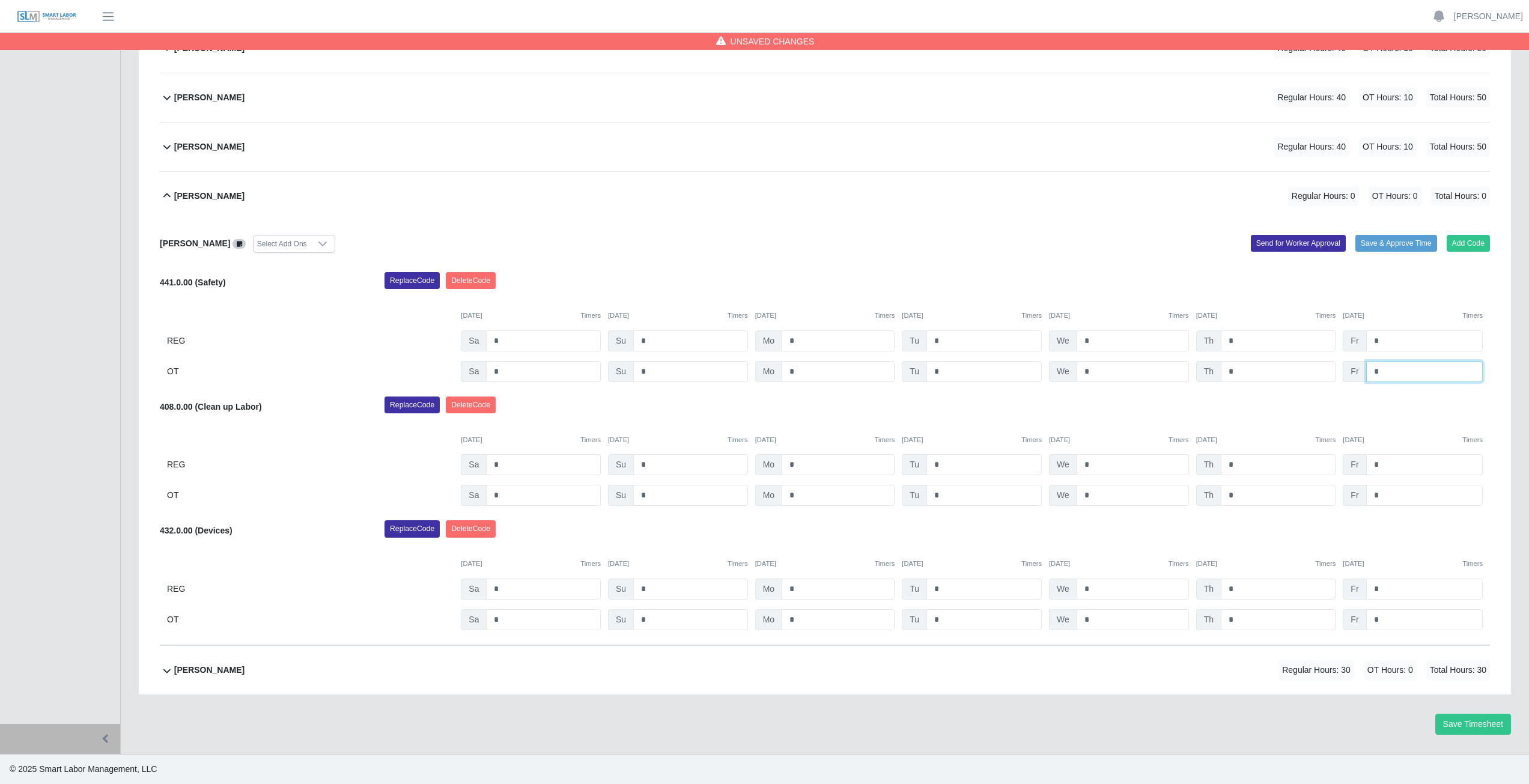
click at [1385, 371] on input "*" at bounding box center [1424, 371] width 116 height 21
type input "*"
click at [1385, 498] on input "*" at bounding box center [1424, 495] width 116 height 21
type input "*"
click at [1387, 614] on input "*" at bounding box center [1424, 620] width 116 height 21
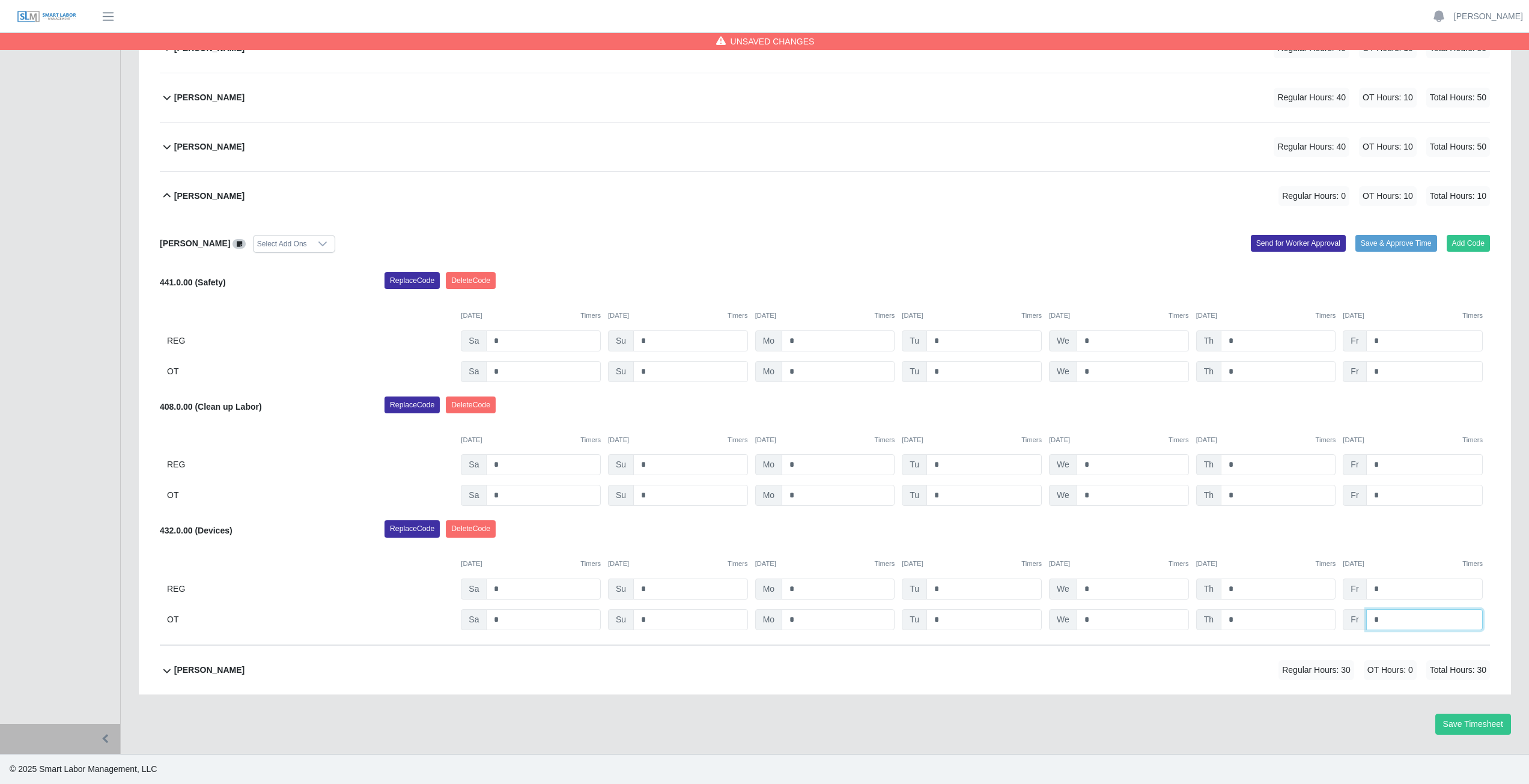
type input "*"
click at [1424, 531] on div "Replace Code Delete Code" at bounding box center [937, 532] width 1123 height 24
click at [167, 194] on icon at bounding box center [167, 196] width 15 height 15
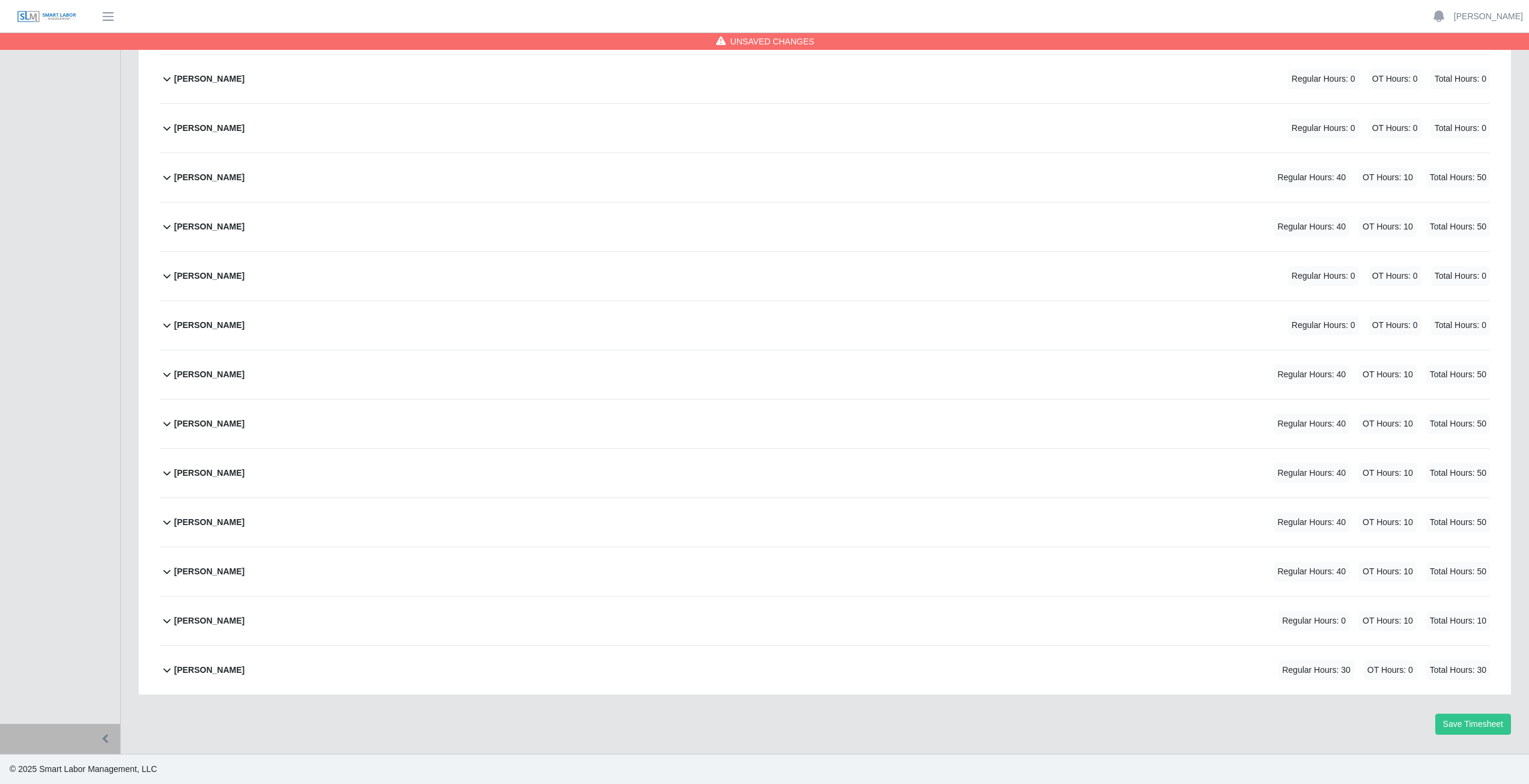
scroll to position [250, 0]
click at [1476, 724] on button "Save Timesheet" at bounding box center [1473, 724] width 76 height 21
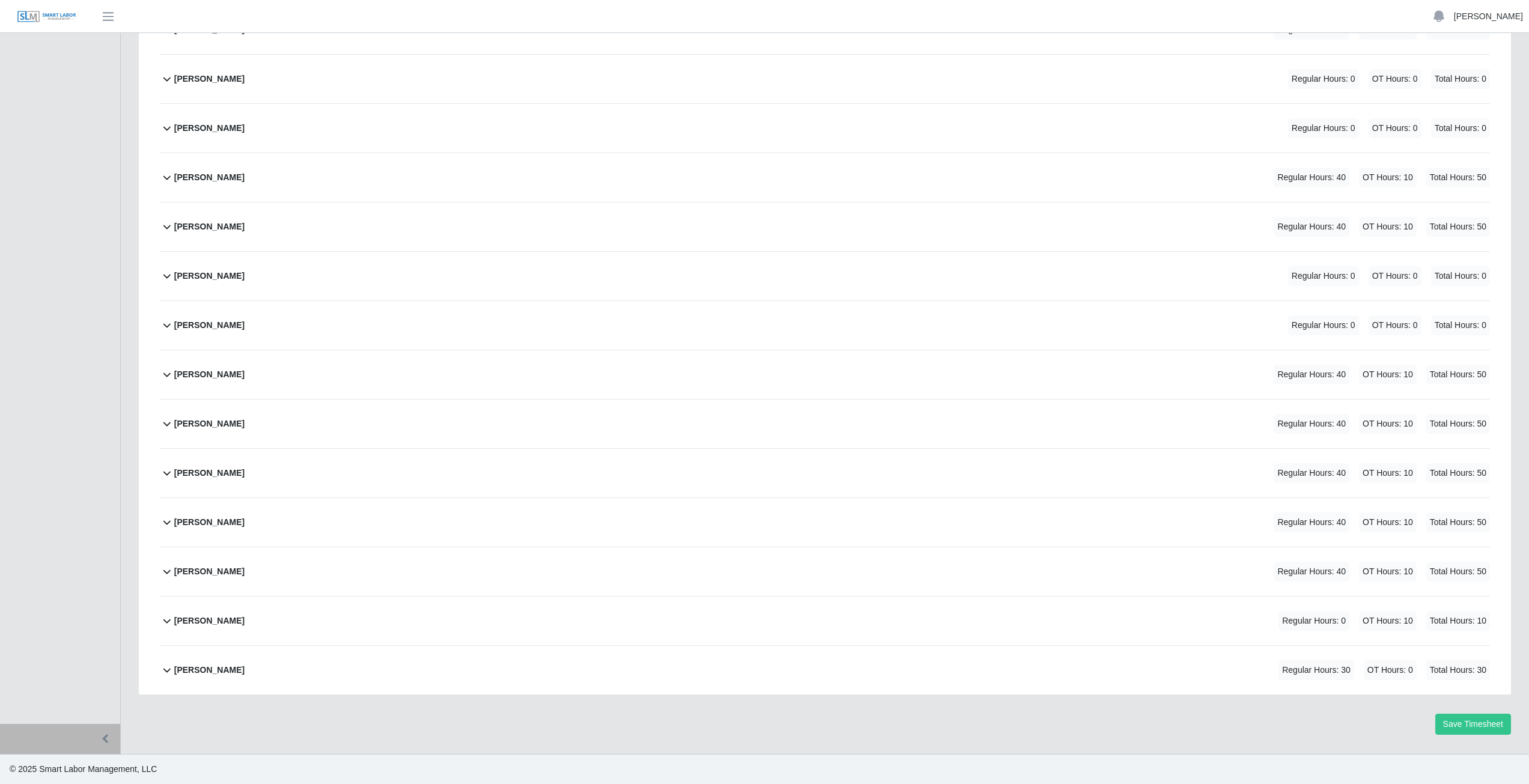
click at [1498, 14] on link "[PERSON_NAME]" at bounding box center [1489, 17] width 69 height 13
click at [1454, 89] on link "Logout" at bounding box center [1474, 84] width 108 height 25
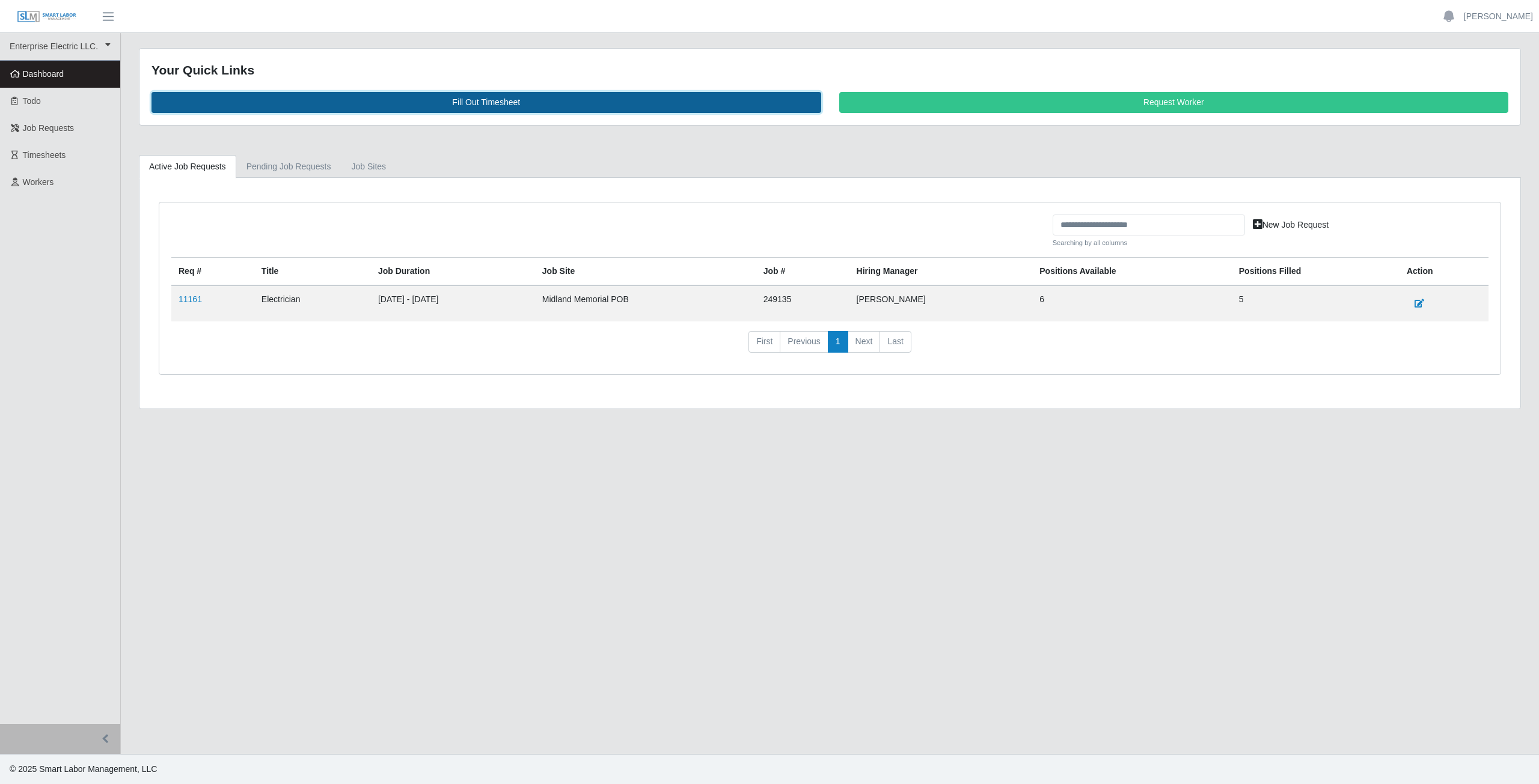
click at [478, 105] on link "Fill Out Timesheet" at bounding box center [486, 102] width 669 height 21
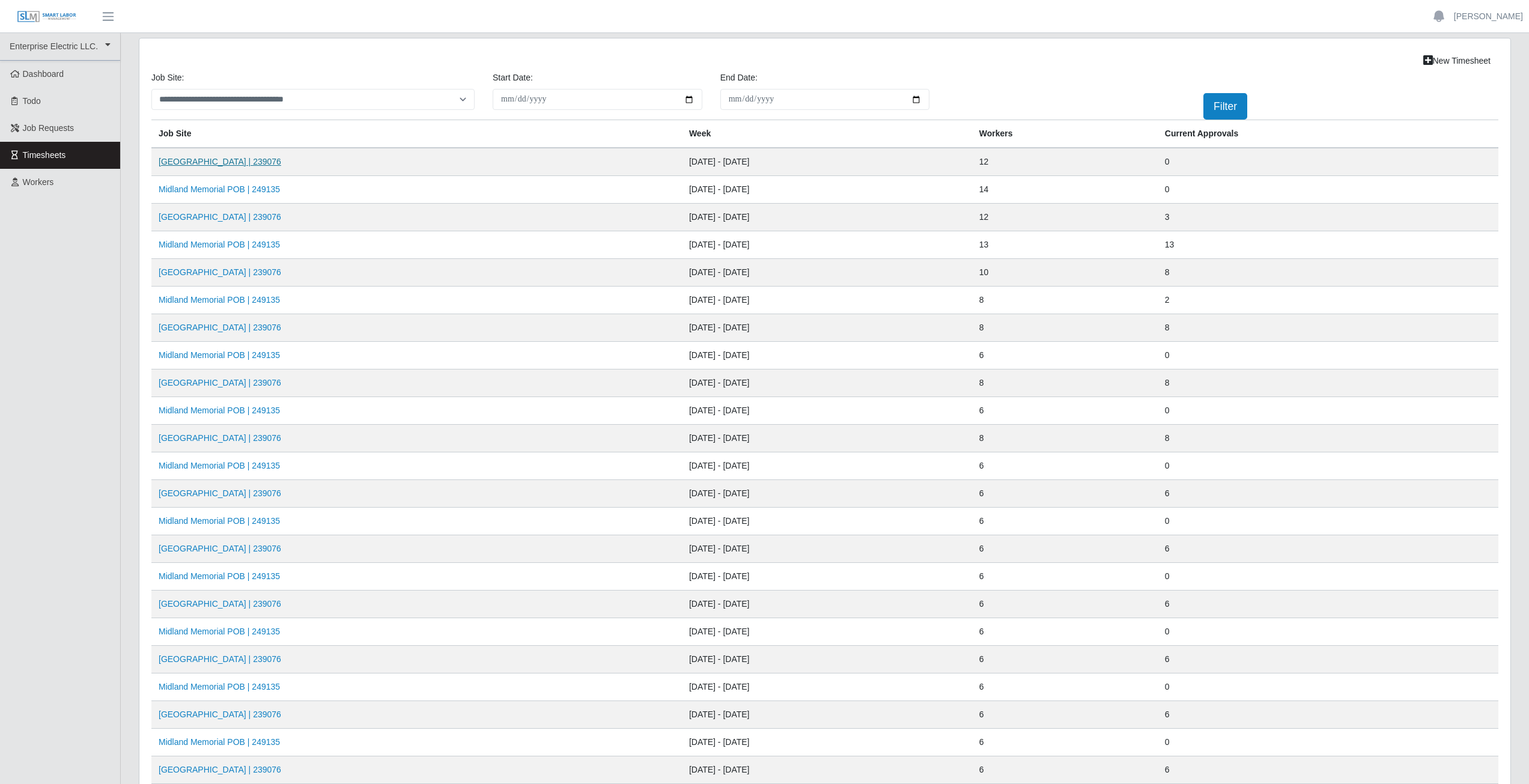
click at [247, 164] on link "[GEOGRAPHIC_DATA] | 239076" at bounding box center [220, 162] width 123 height 10
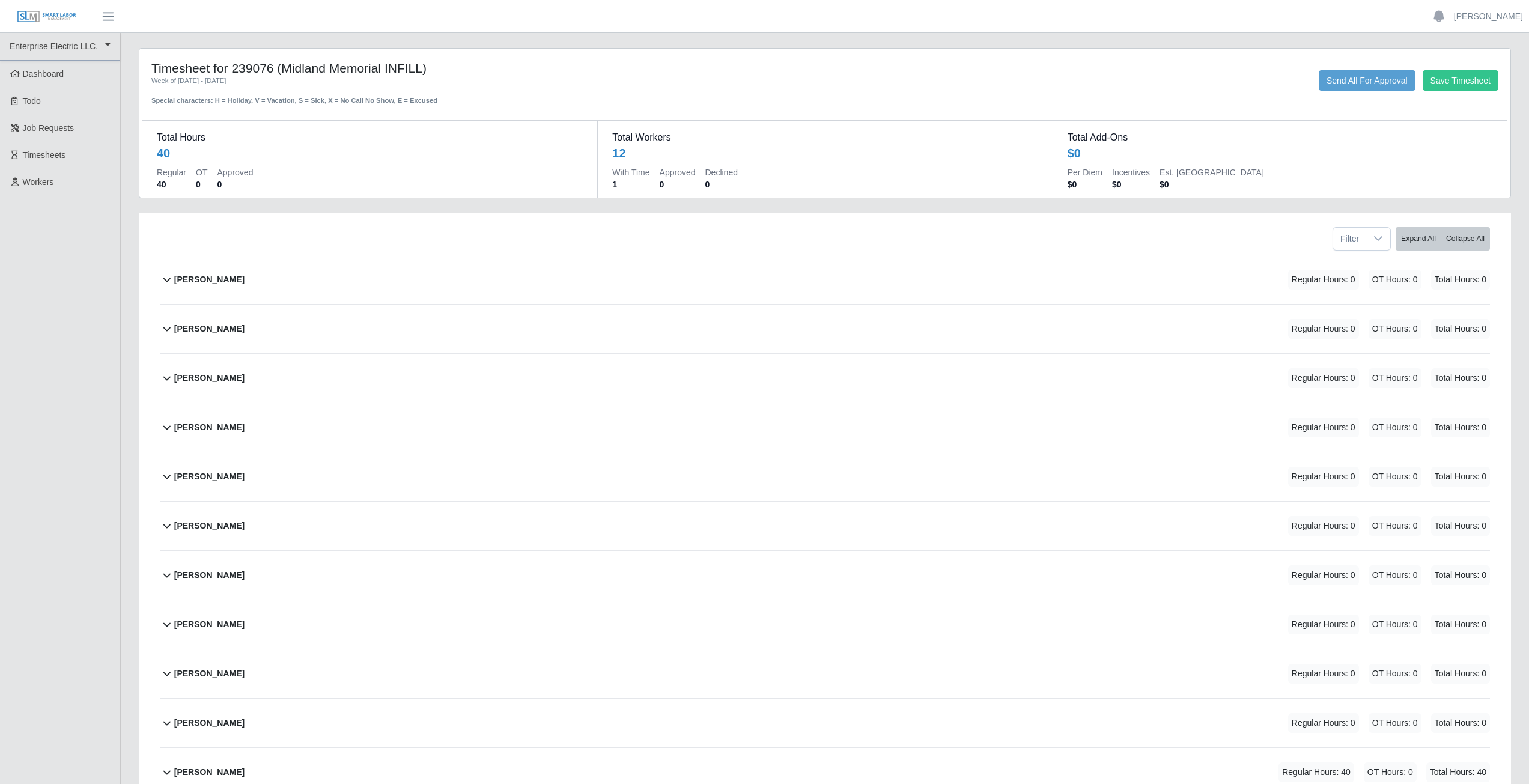
click at [167, 381] on icon at bounding box center [167, 379] width 7 height 4
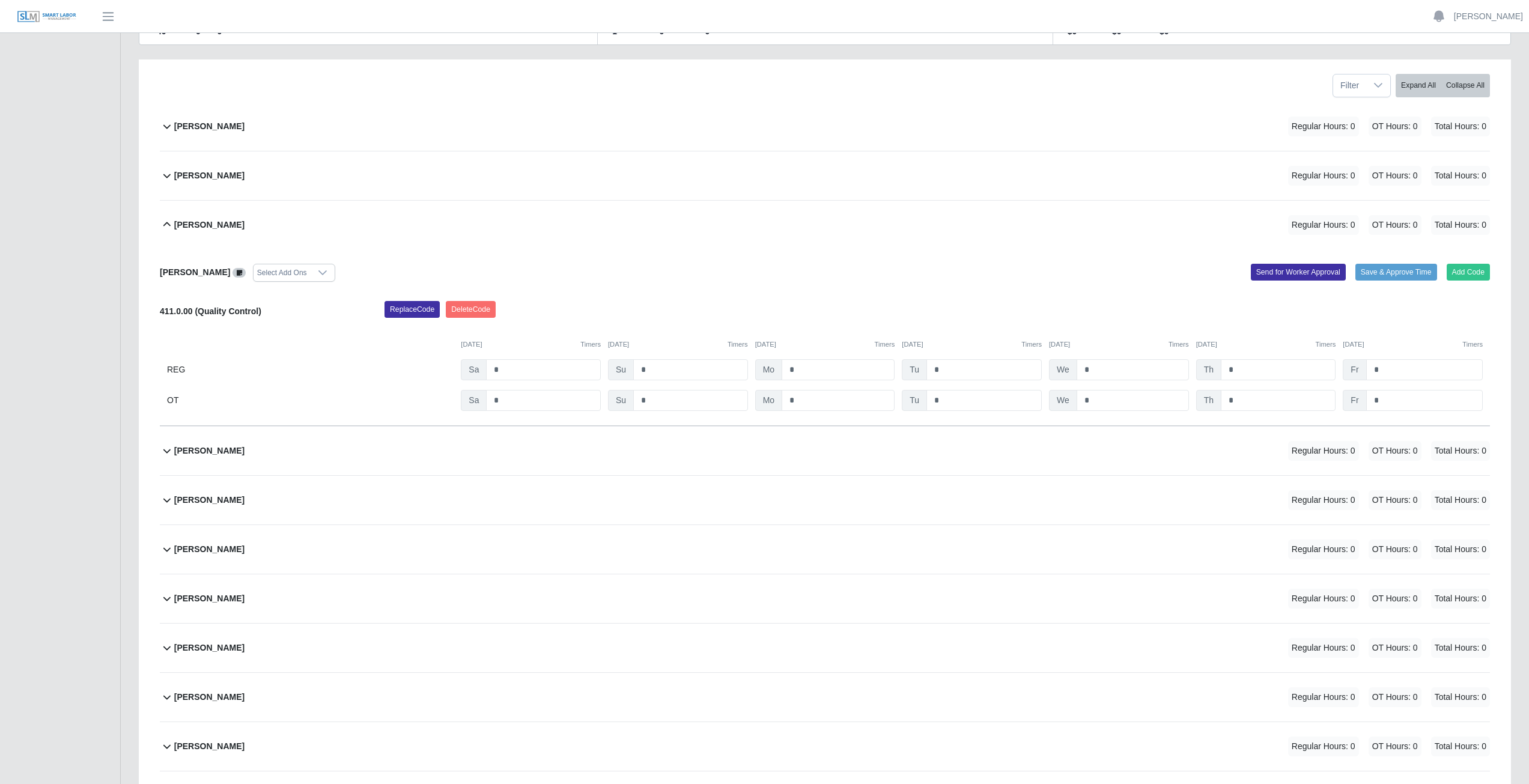
scroll to position [148, 0]
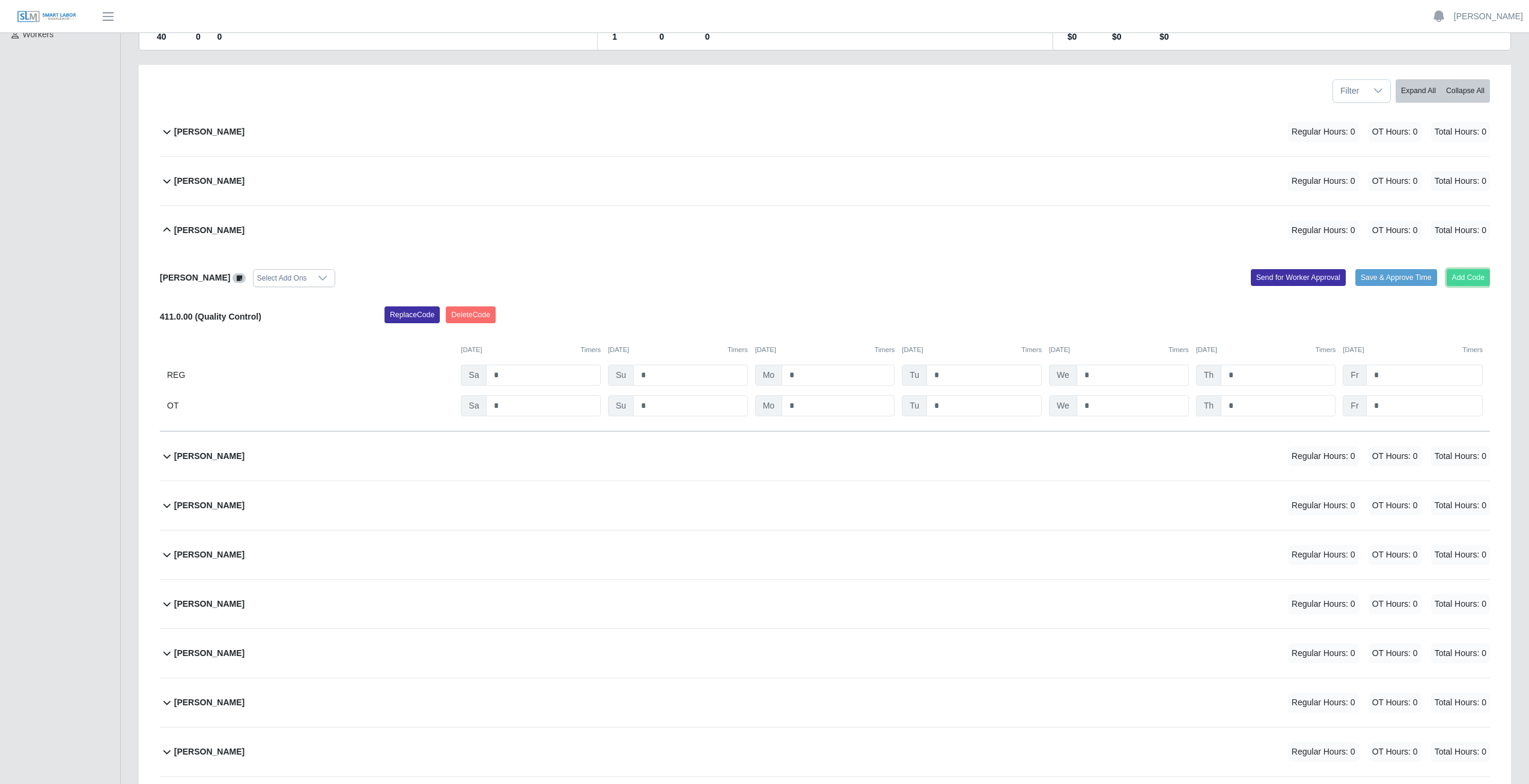
click at [1469, 274] on button "Add Code" at bounding box center [1468, 277] width 44 height 17
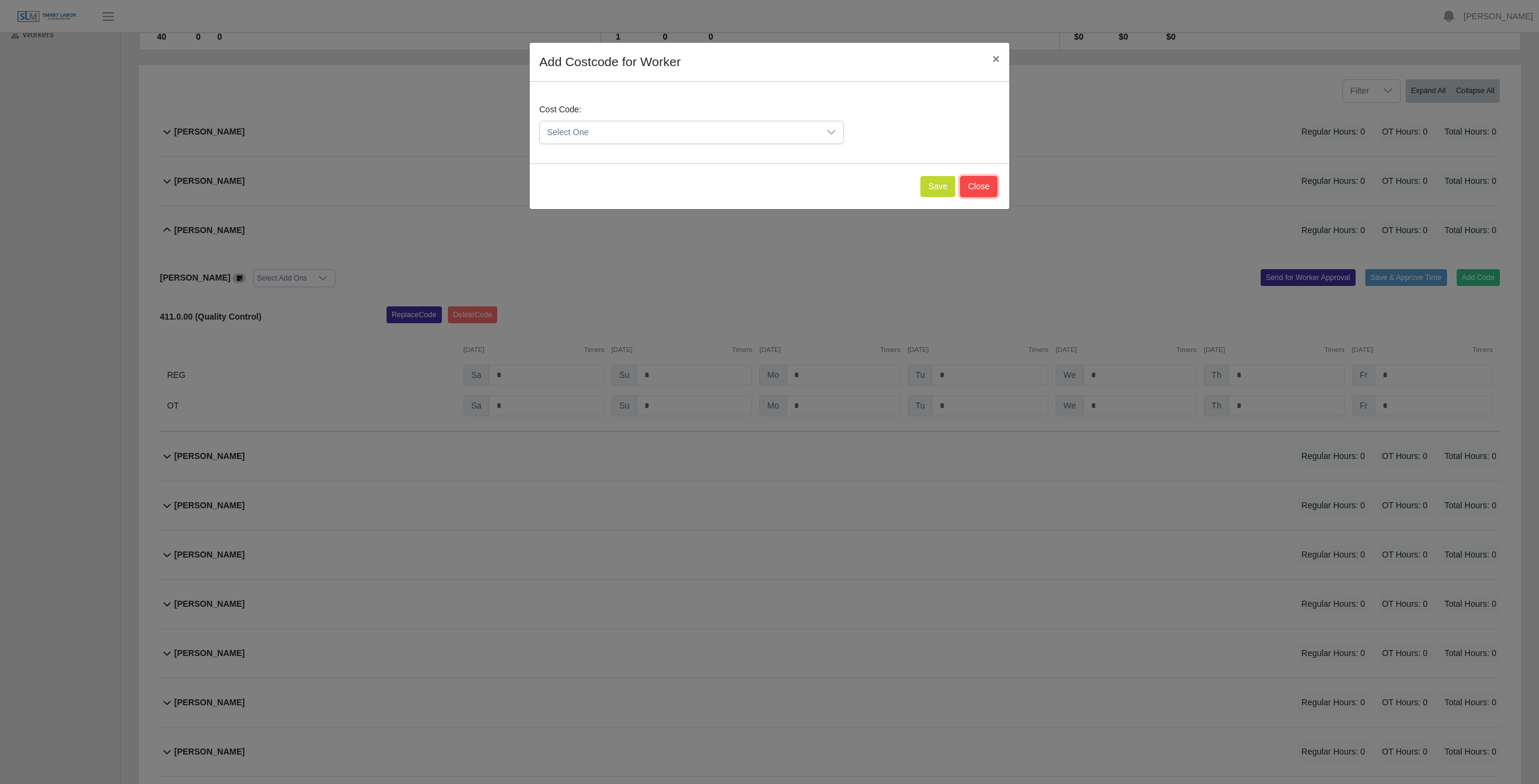
click at [983, 183] on button "Close" at bounding box center [978, 187] width 37 height 21
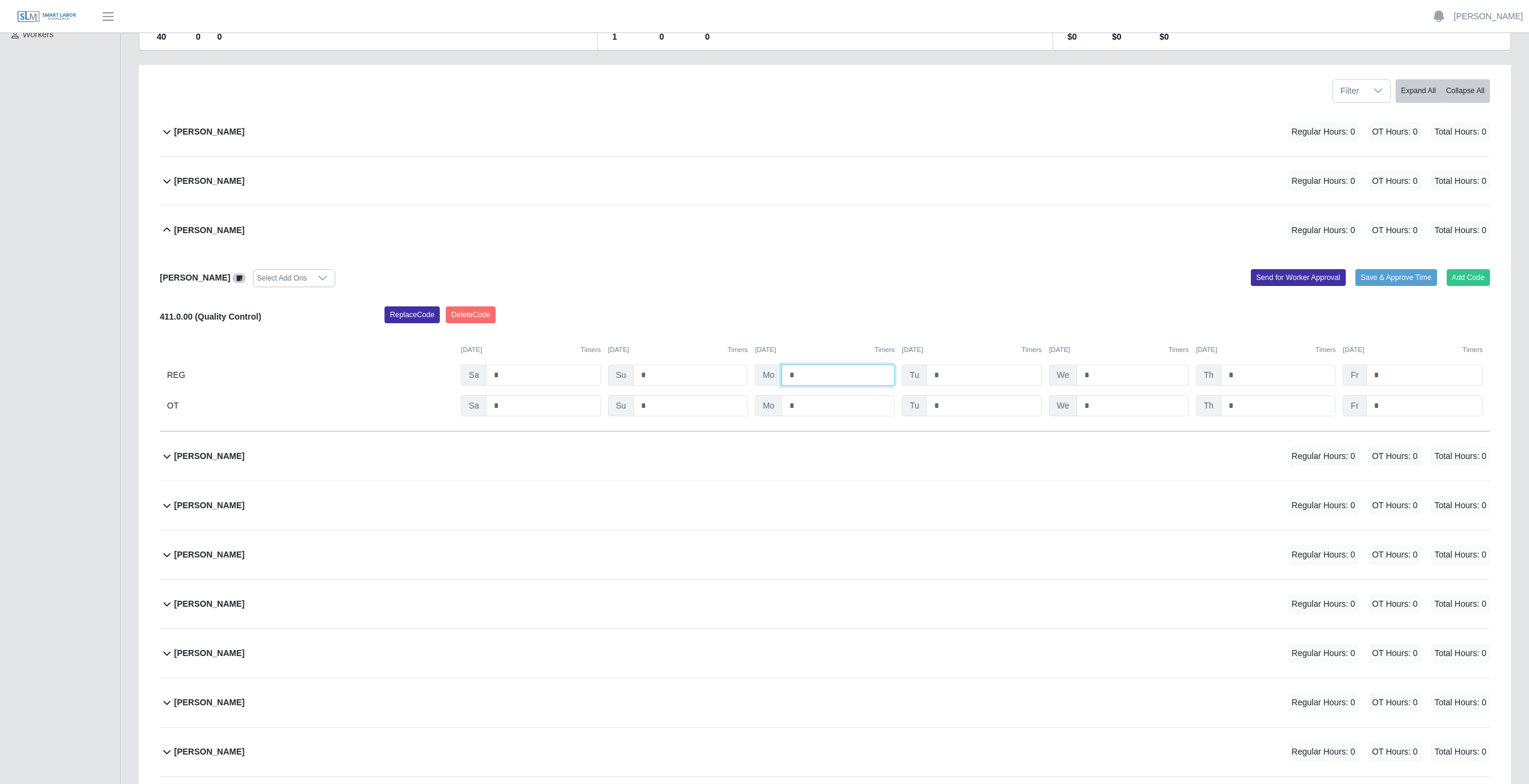
click at [798, 376] on input "*" at bounding box center [838, 375] width 113 height 21
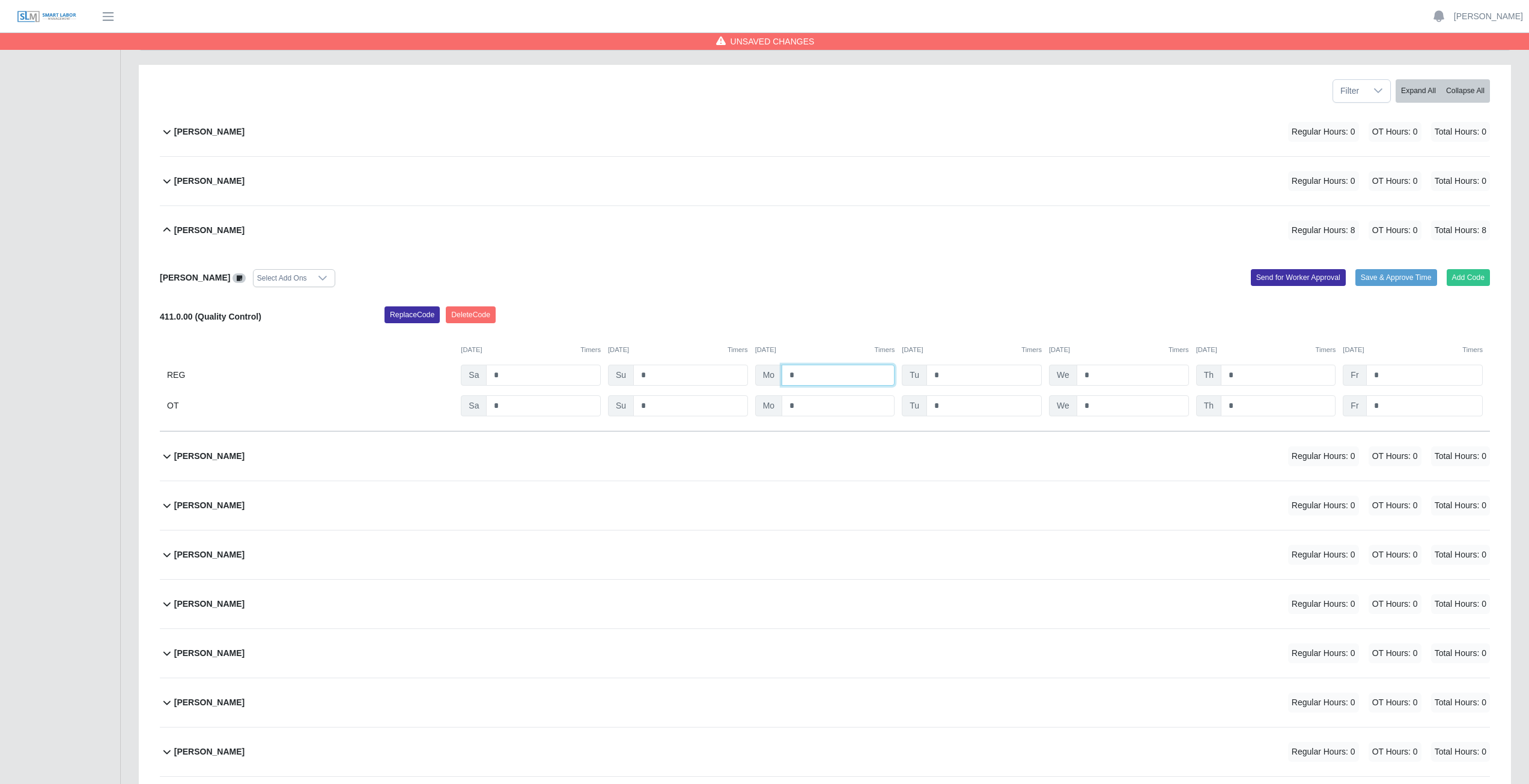
type input "*"
click at [939, 376] on input "*" at bounding box center [985, 375] width 116 height 21
type input "*"
click at [1093, 376] on input "*" at bounding box center [1132, 375] width 112 height 21
type input "*"
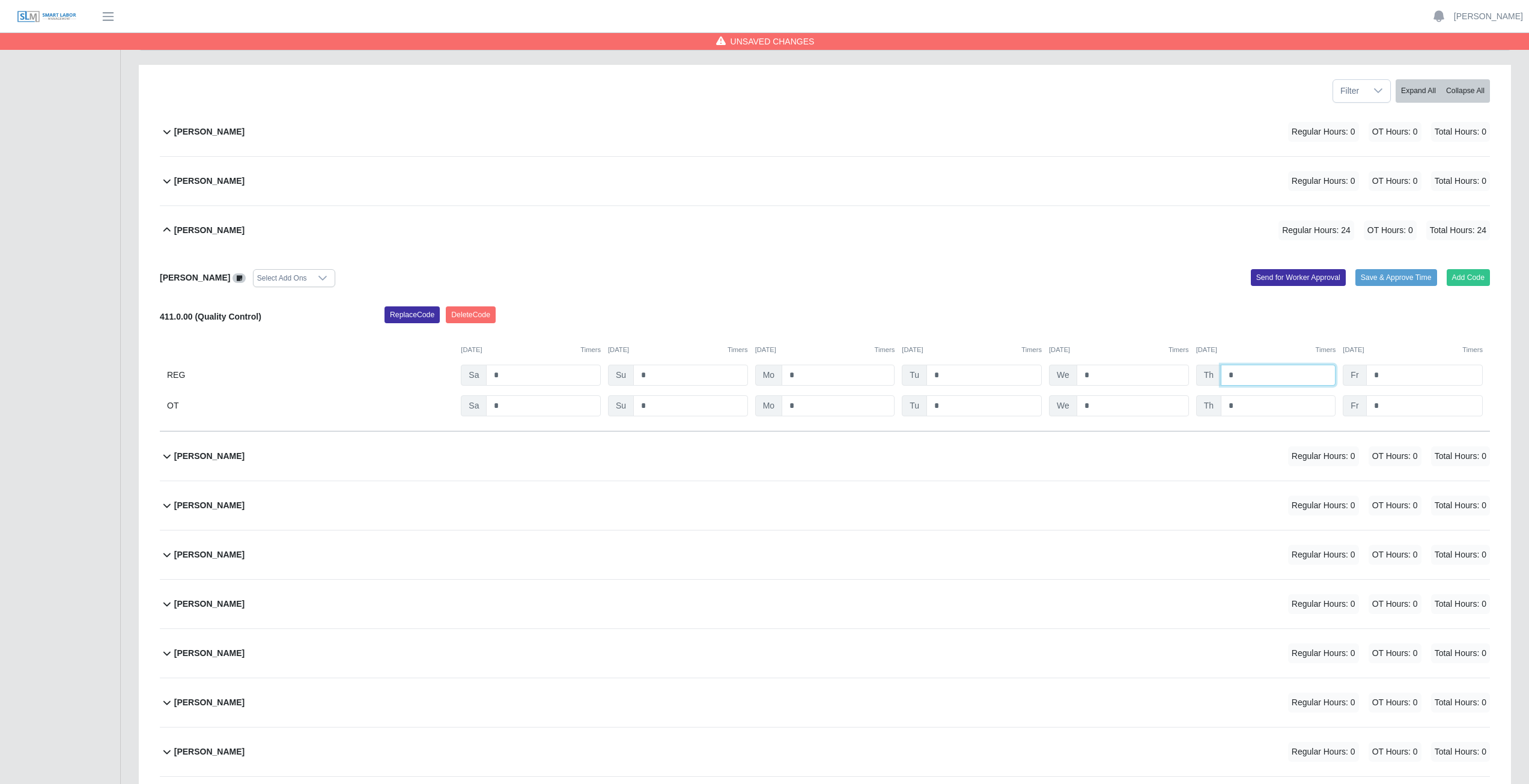
click at [1242, 376] on input "*" at bounding box center [1278, 375] width 115 height 21
type input "*"
type input "**"
click at [1091, 377] on input "*" at bounding box center [1132, 375] width 112 height 21
type input "*"
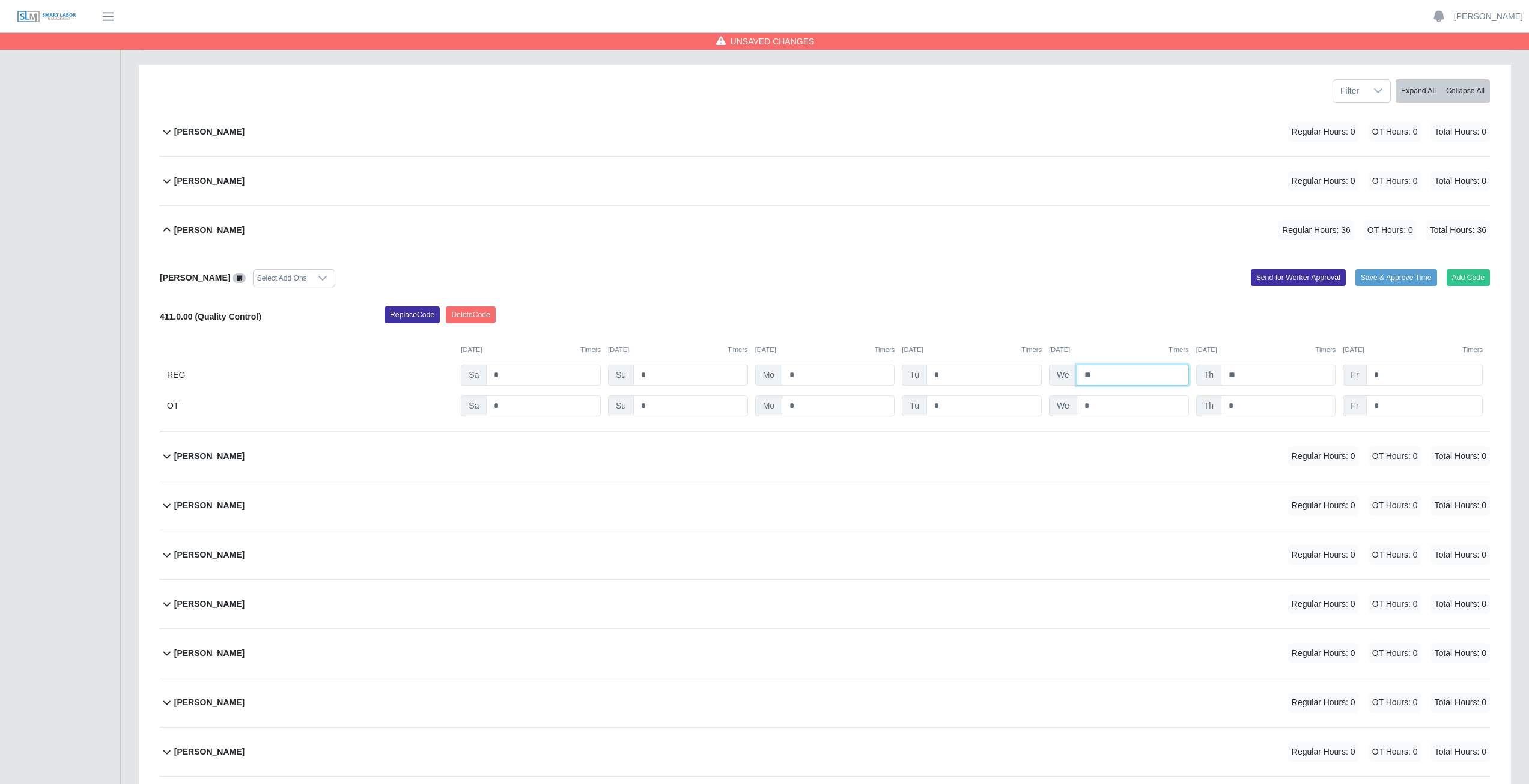
type input "**"
click at [948, 376] on input "*" at bounding box center [985, 375] width 116 height 21
click at [945, 374] on input "*" at bounding box center [985, 375] width 116 height 21
type input "*"
type input "**"
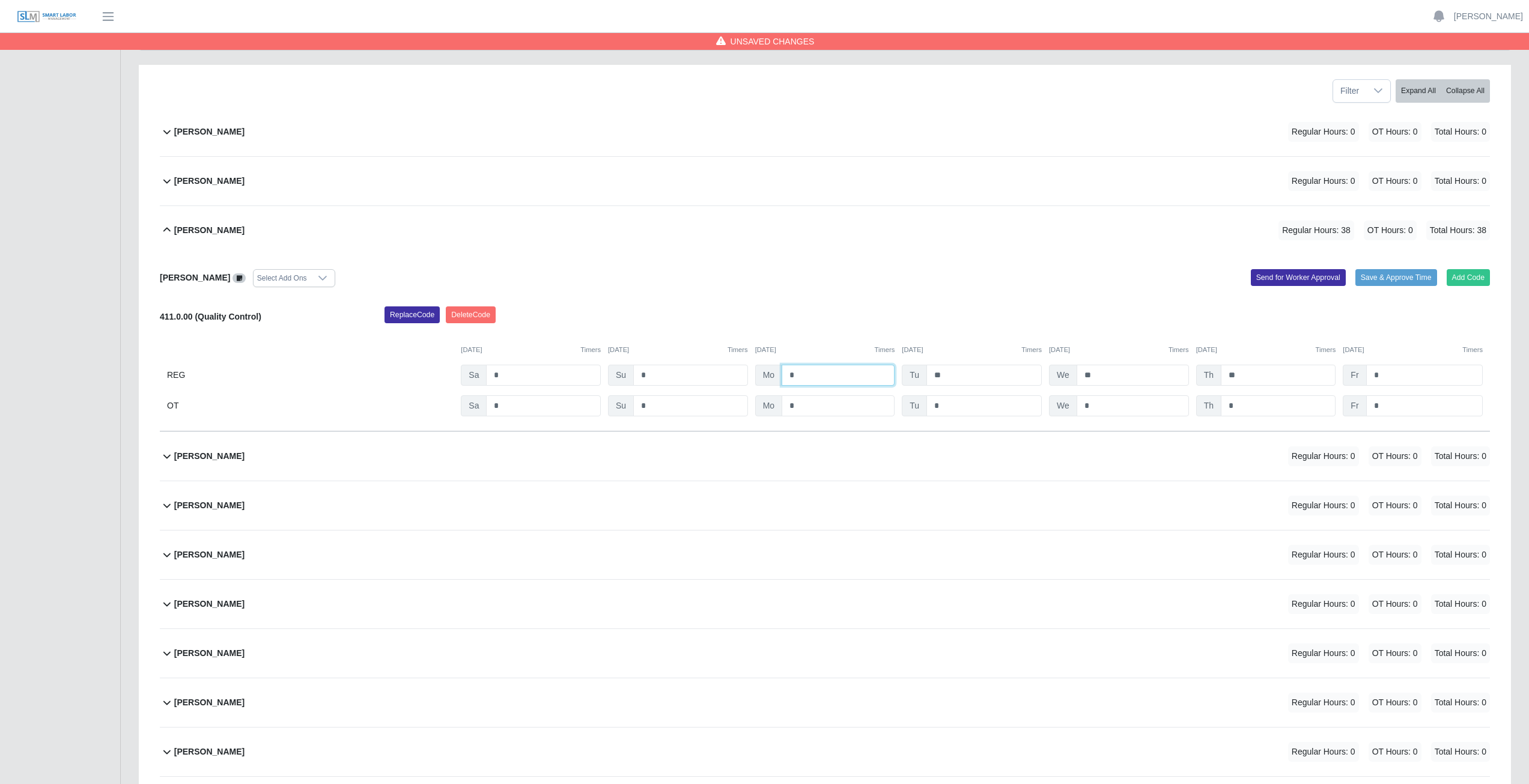
click at [799, 376] on input "*" at bounding box center [838, 375] width 113 height 21
type input "*"
type input "**"
click at [653, 374] on input "*" at bounding box center [691, 375] width 115 height 21
click at [711, 299] on div "[PERSON_NAME] Select Add Ons Add Code Save & Approve Time Send for Worker Appro…" at bounding box center [824, 343] width 1330 height 176
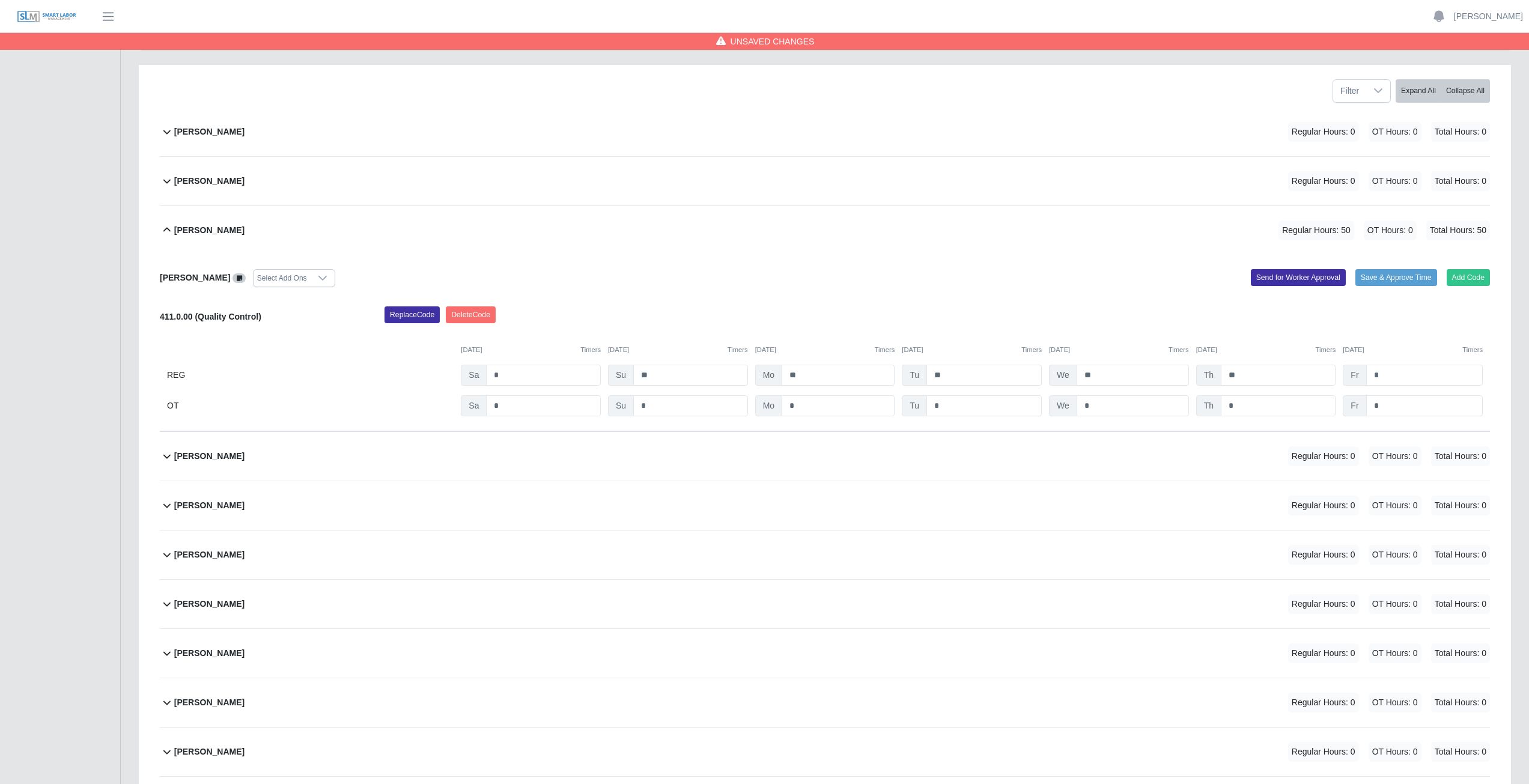
click at [167, 229] on icon at bounding box center [167, 230] width 7 height 4
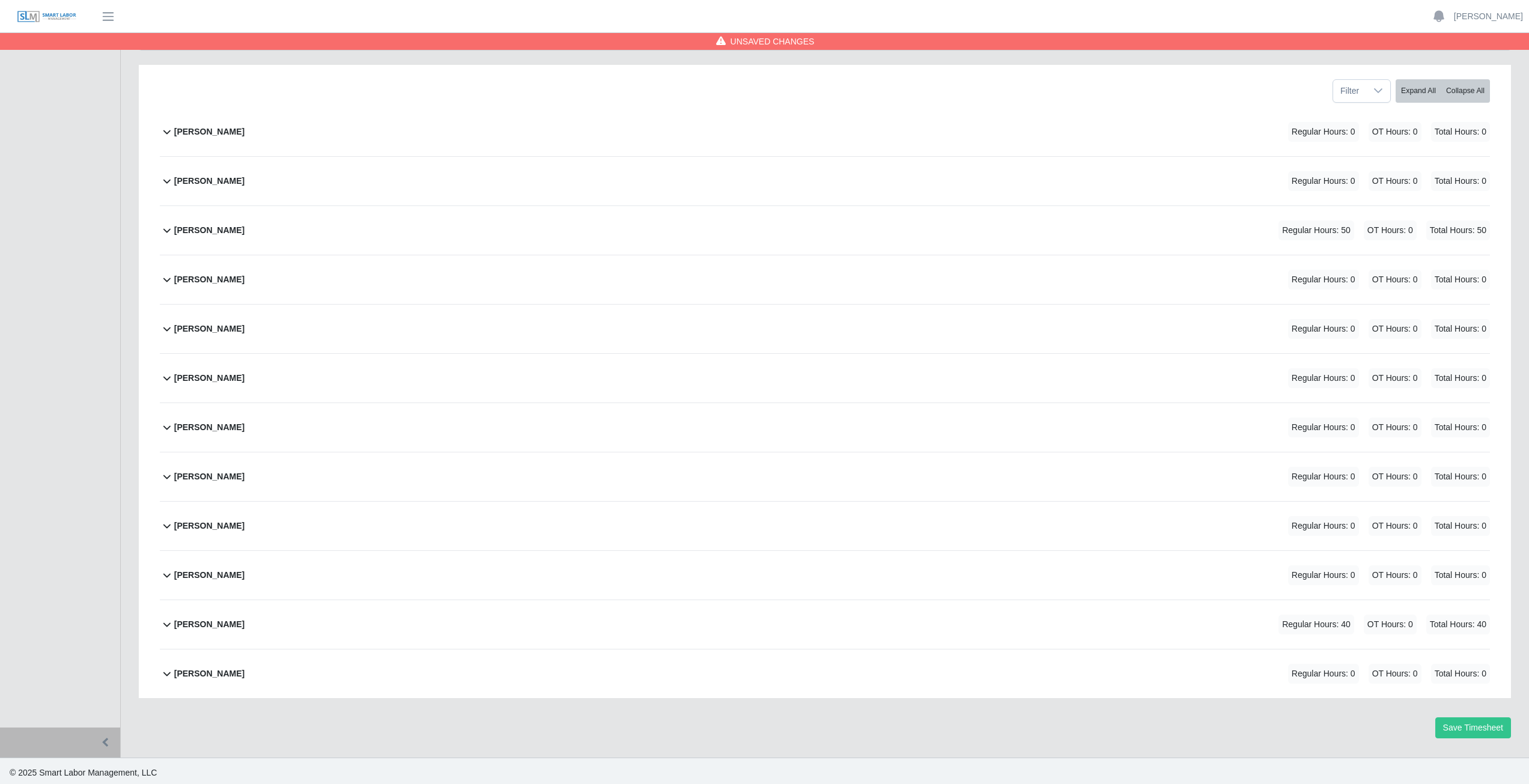
click at [163, 232] on icon at bounding box center [167, 230] width 15 height 15
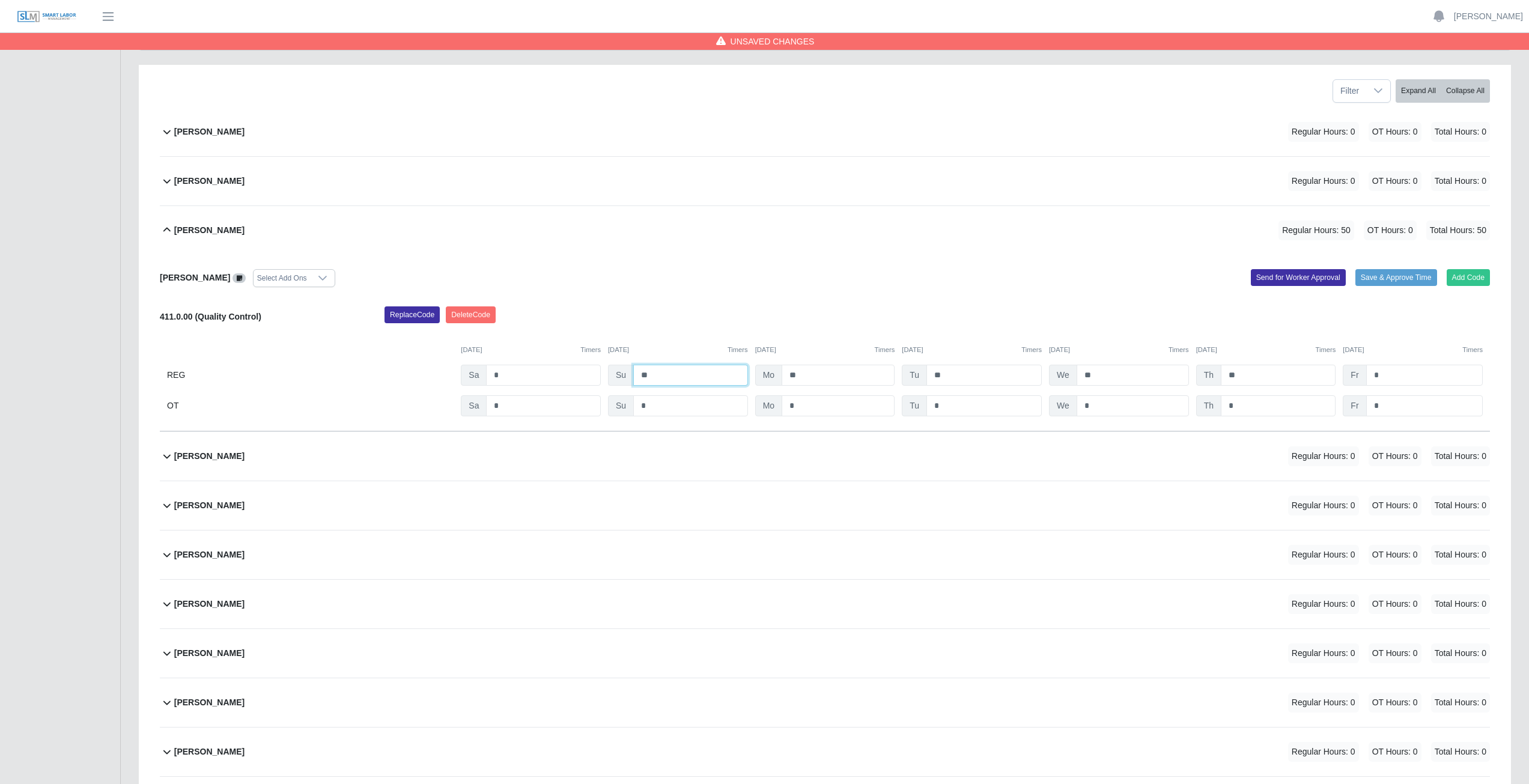
click at [652, 376] on input "**" at bounding box center [691, 375] width 115 height 21
type input "*"
drag, startPoint x: 652, startPoint y: 309, endPoint x: 645, endPoint y: 293, distance: 17.5
click at [648, 299] on div "[PERSON_NAME] Select Add Ons Add Code Save & Approve Time Send for Worker Appro…" at bounding box center [824, 343] width 1330 height 176
click at [164, 226] on icon at bounding box center [167, 230] width 15 height 15
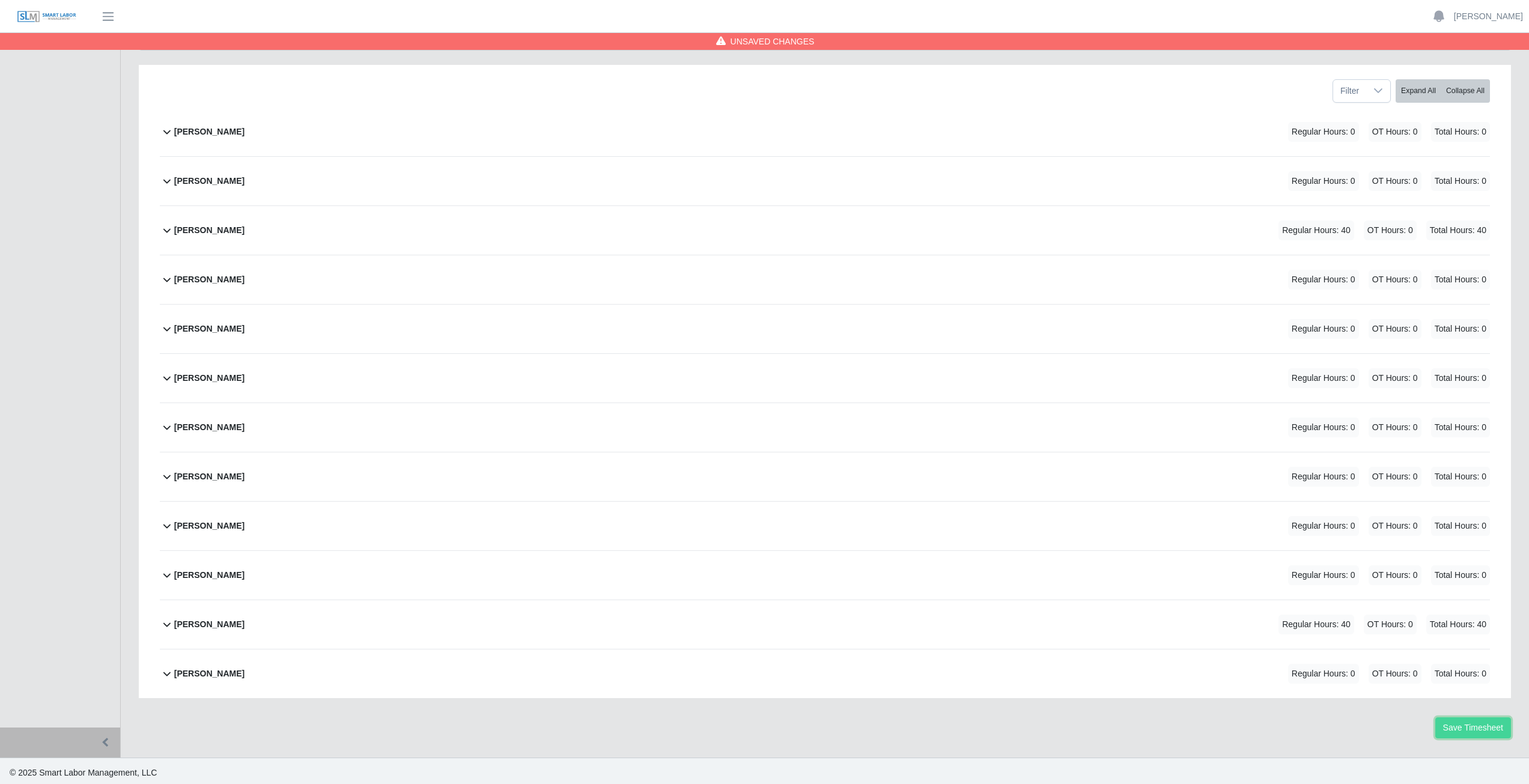
click at [1473, 728] on button "Save Timesheet" at bounding box center [1473, 728] width 76 height 21
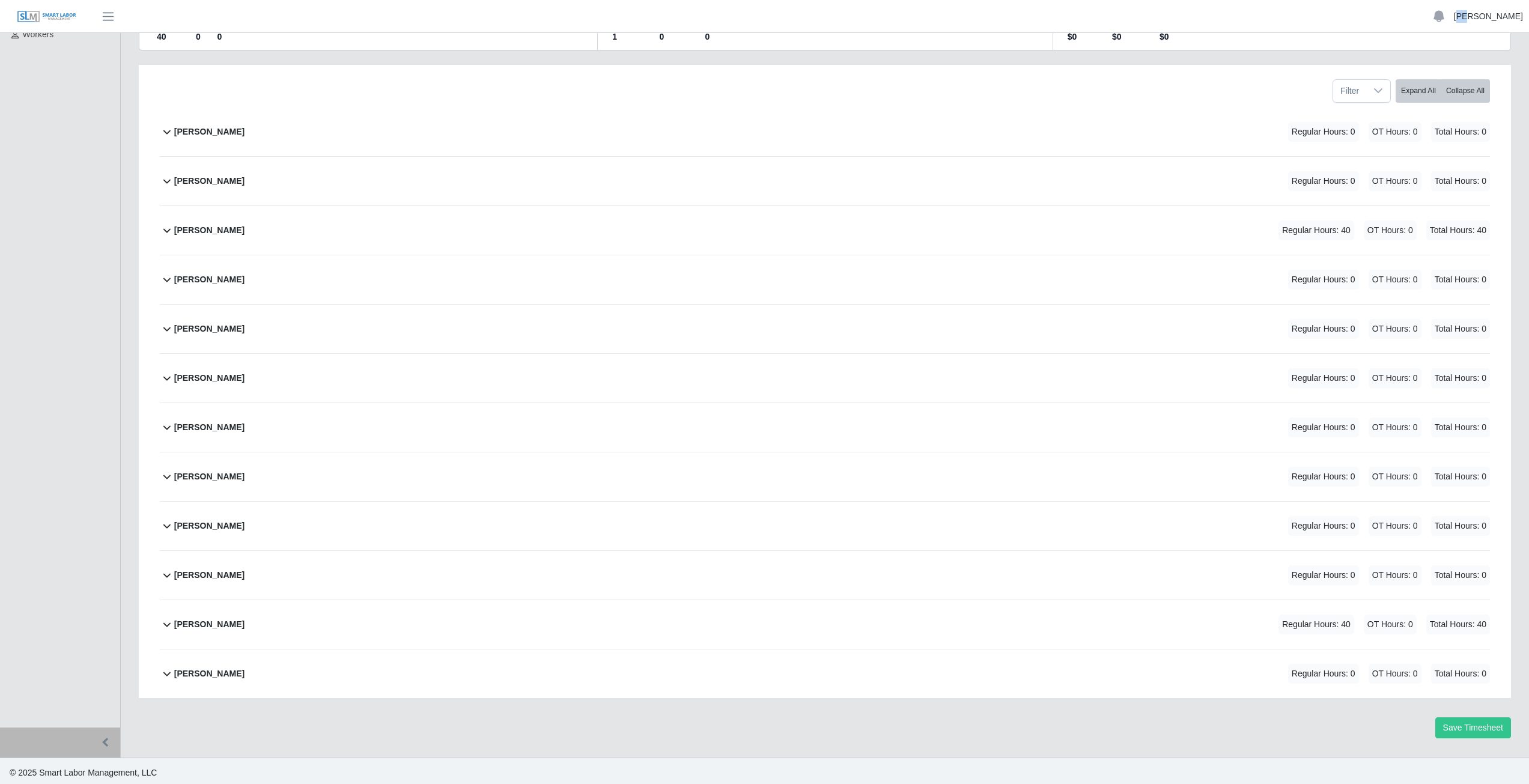
click at [1480, 17] on ul "[PERSON_NAME] Account Settings Logout" at bounding box center [1476, 16] width 105 height 20
click at [1065, 121] on div "[PERSON_NAME] Regular Hours: 0 OT Hours: 0 Total Hours: 0" at bounding box center [832, 132] width 1316 height 49
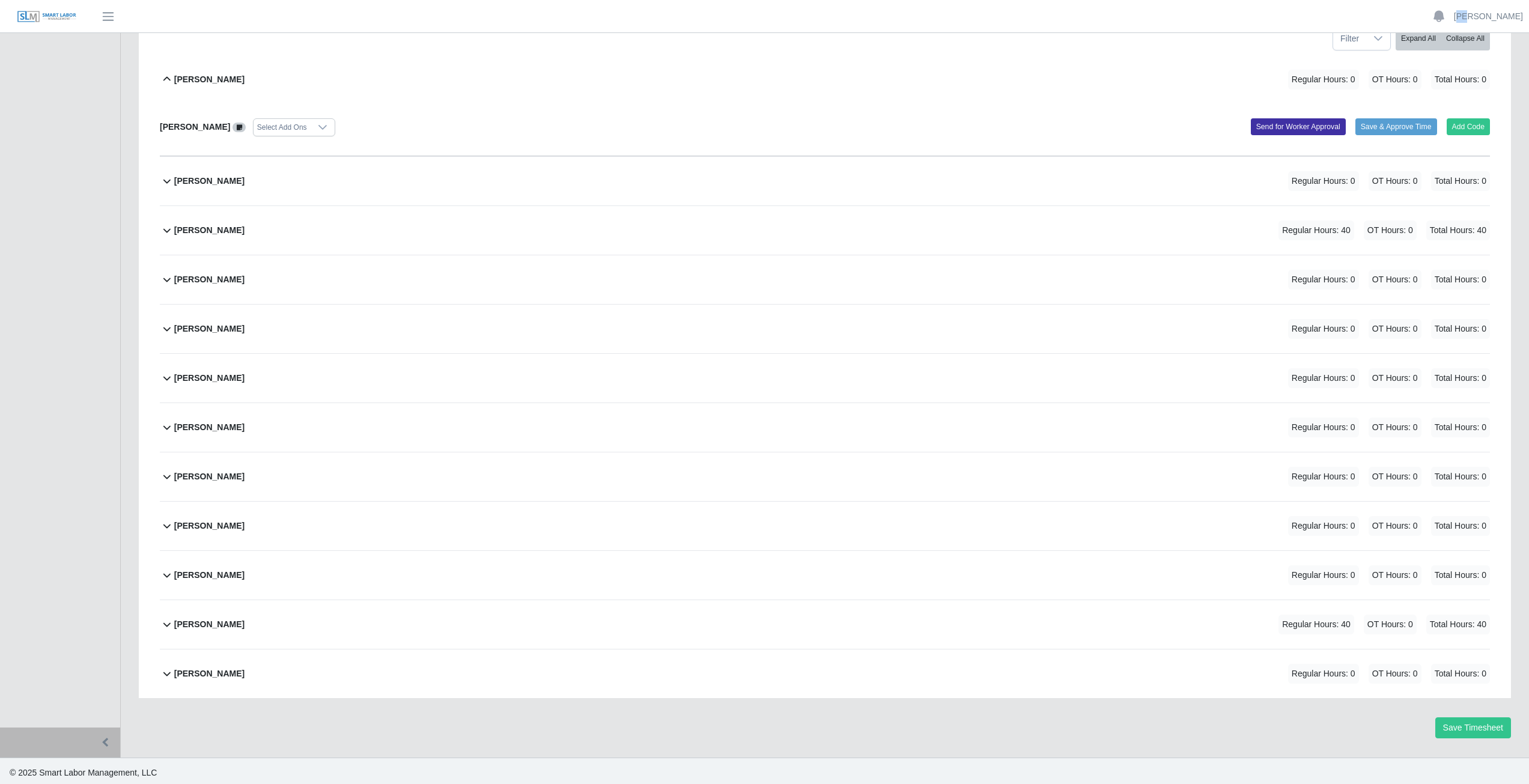
click at [1086, 162] on div "[PERSON_NAME] Regular Hours: 0 OT Hours: 0 Total Hours: 0" at bounding box center [832, 181] width 1316 height 49
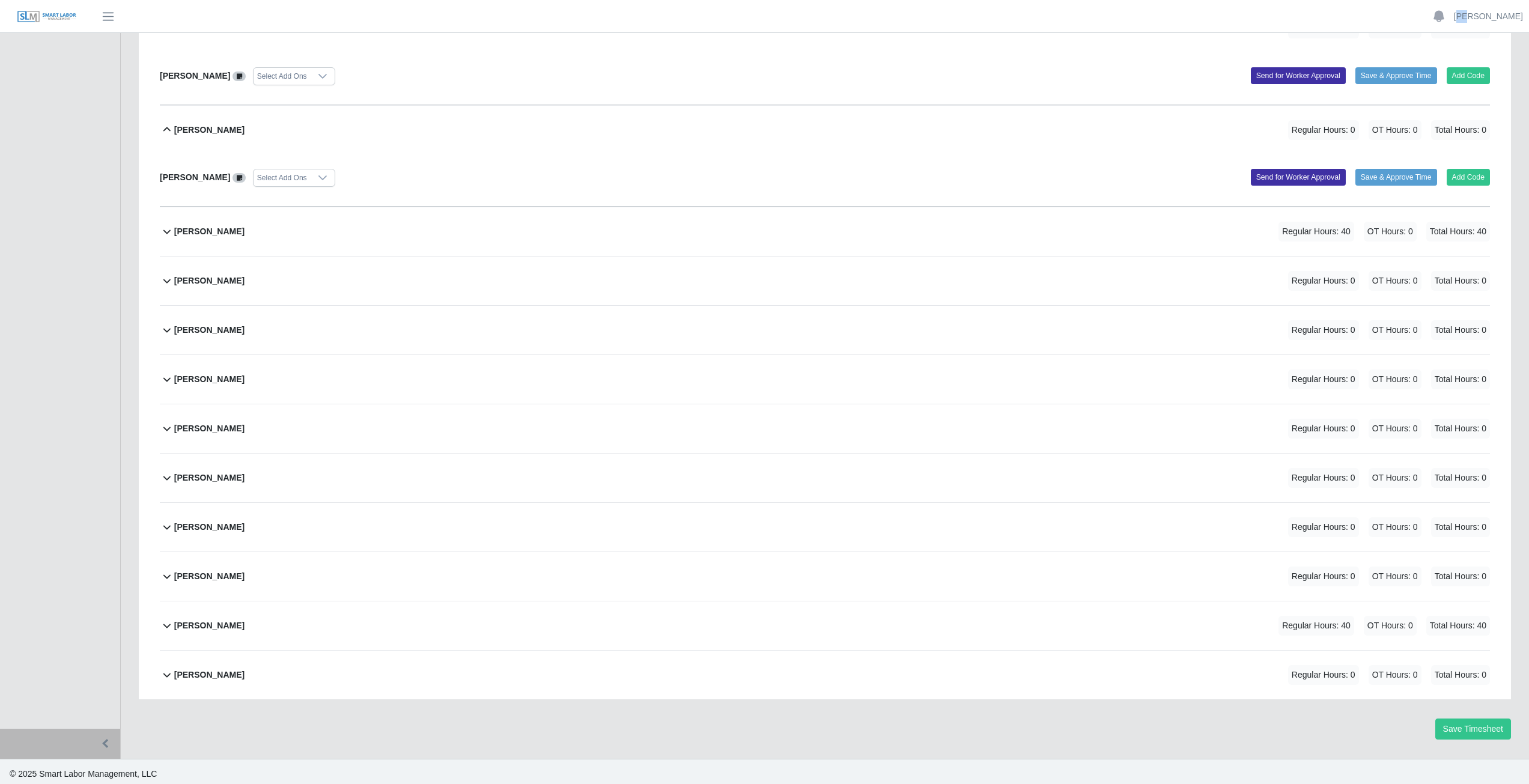
scroll to position [252, 0]
drag, startPoint x: 944, startPoint y: 284, endPoint x: 935, endPoint y: 269, distance: 17.5
click at [939, 274] on div "[PERSON_NAME] Regular Hours: 0 OT Hours: 0 Total Hours: 0" at bounding box center [832, 279] width 1316 height 49
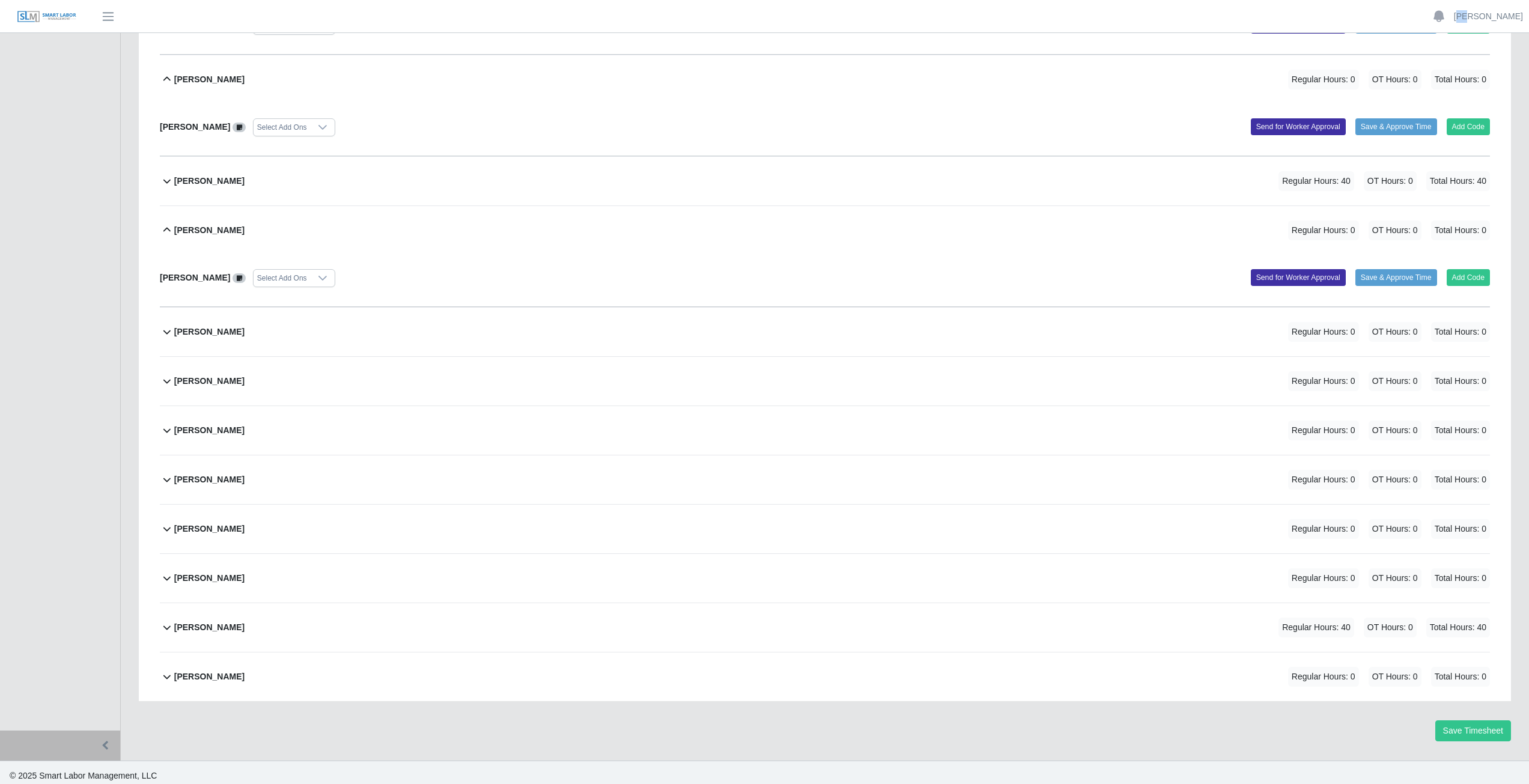
scroll to position [305, 0]
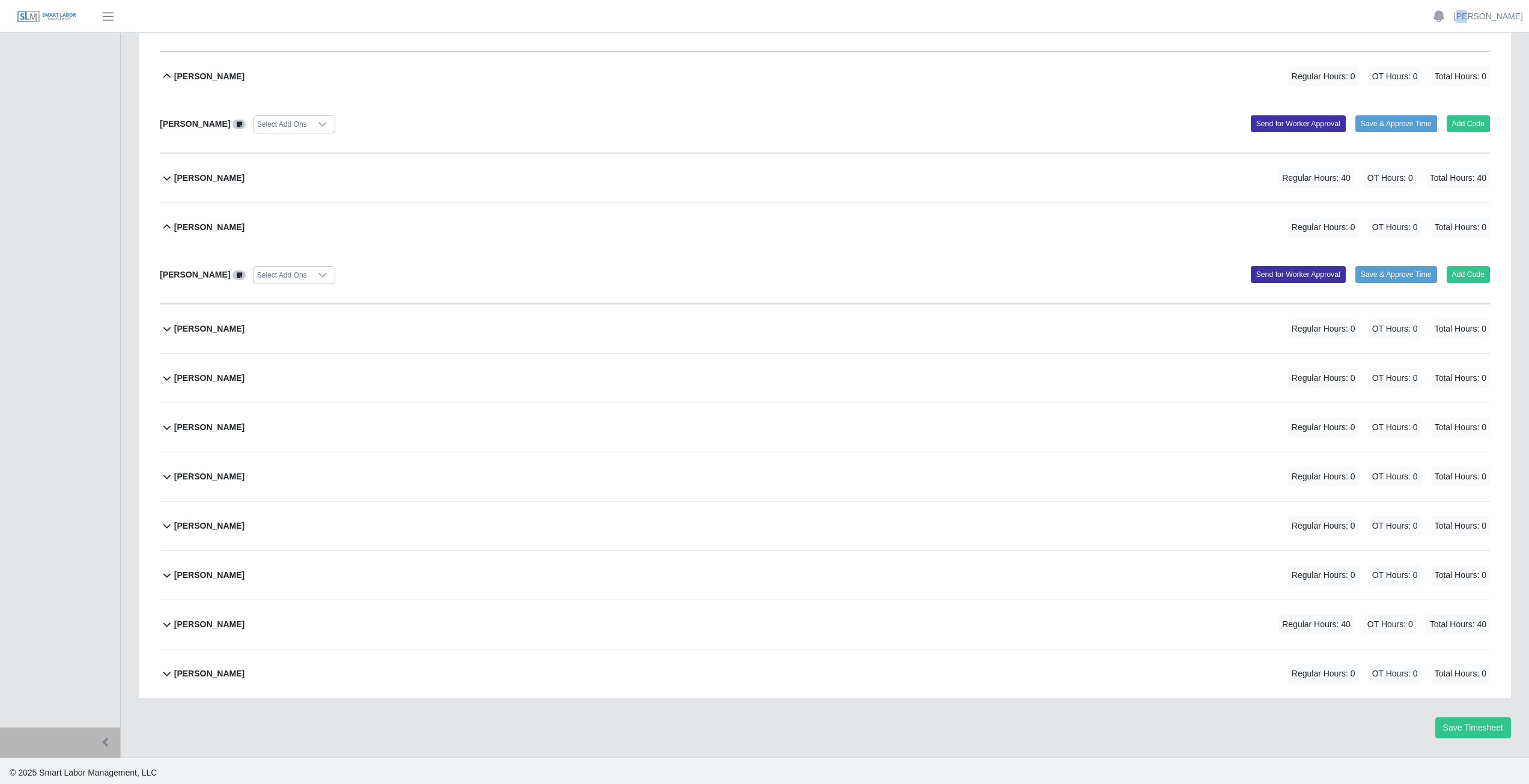
click at [164, 78] on icon at bounding box center [167, 76] width 15 height 15
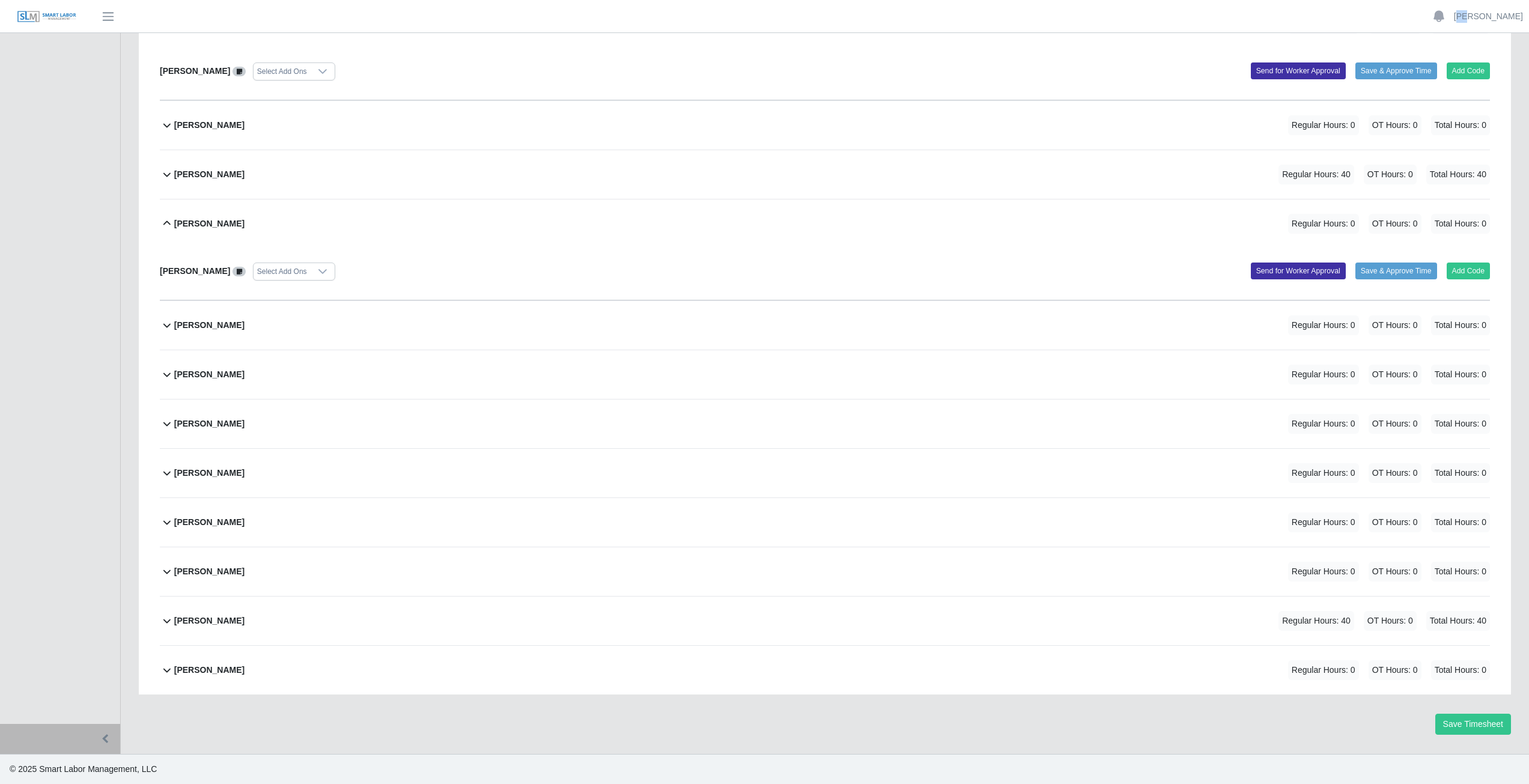
scroll to position [252, 0]
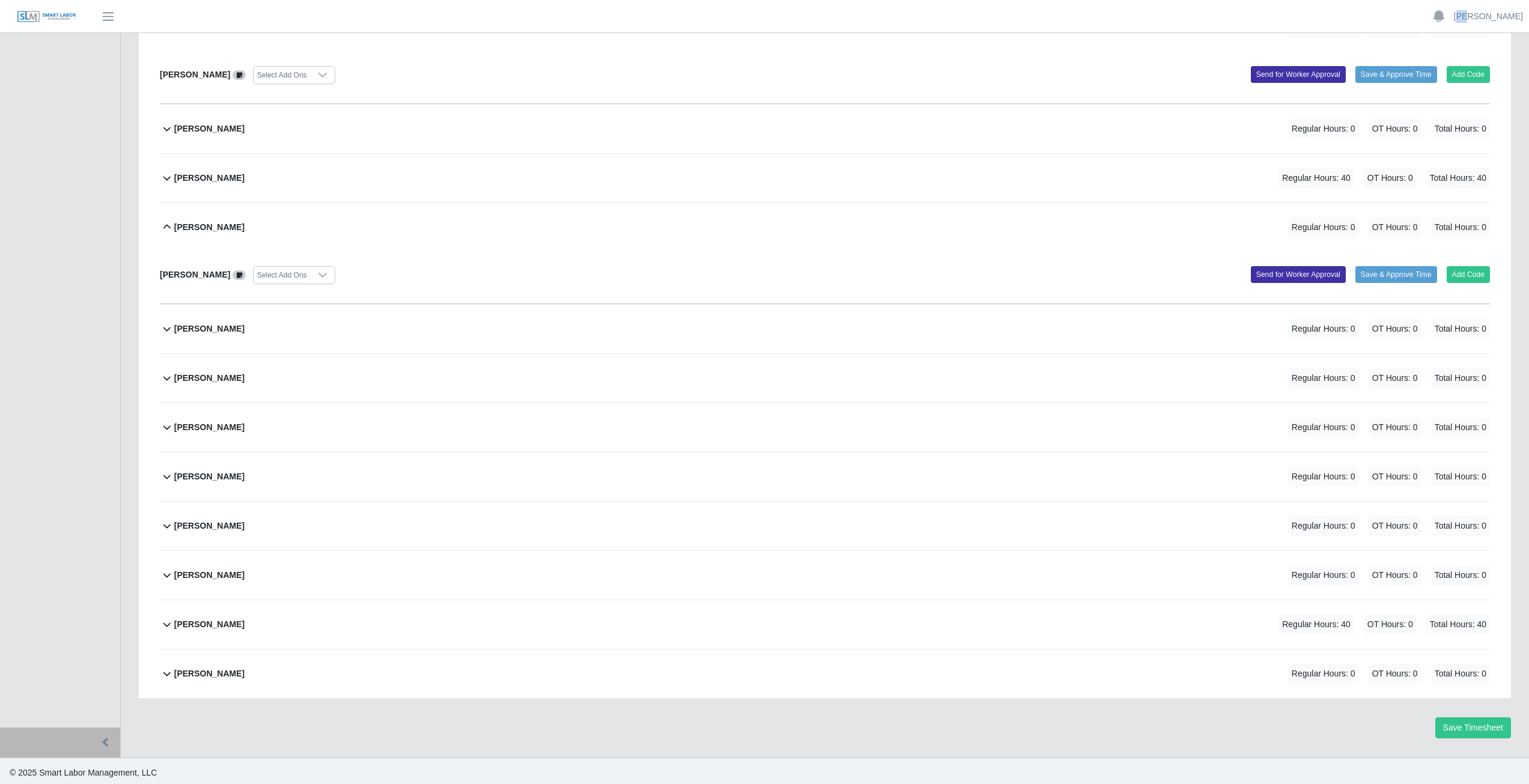
click at [164, 234] on button "[PERSON_NAME] Regular Hours: 0 OT Hours: 0 Total Hours: 0" at bounding box center [824, 227] width 1330 height 49
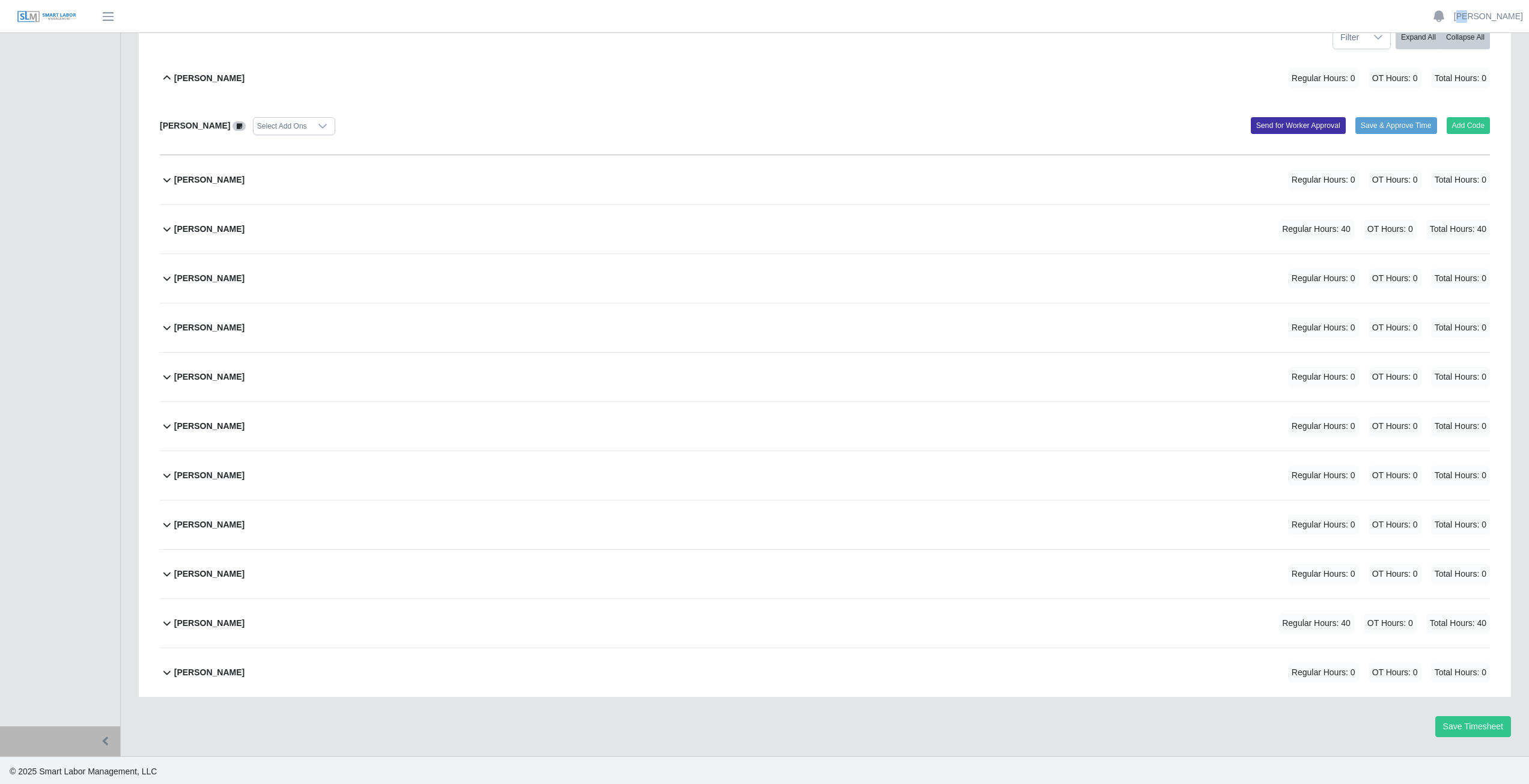
scroll to position [200, 0]
click at [1495, 17] on link "[PERSON_NAME]" at bounding box center [1489, 17] width 69 height 13
click at [1455, 88] on link "Logout" at bounding box center [1474, 84] width 108 height 25
